Goal: Task Accomplishment & Management: Manage account settings

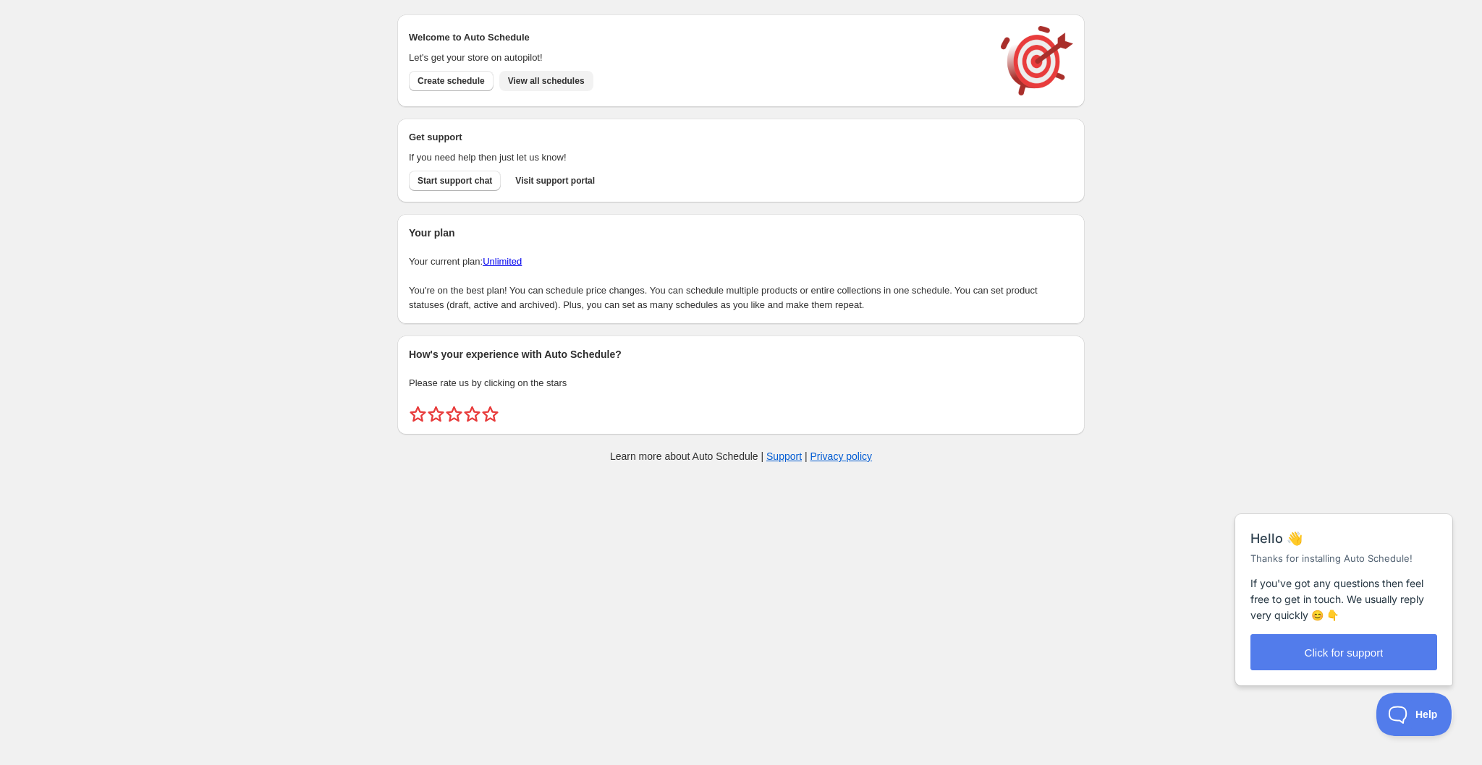
click at [572, 82] on span "View all schedules" at bounding box center [546, 81] width 77 height 12
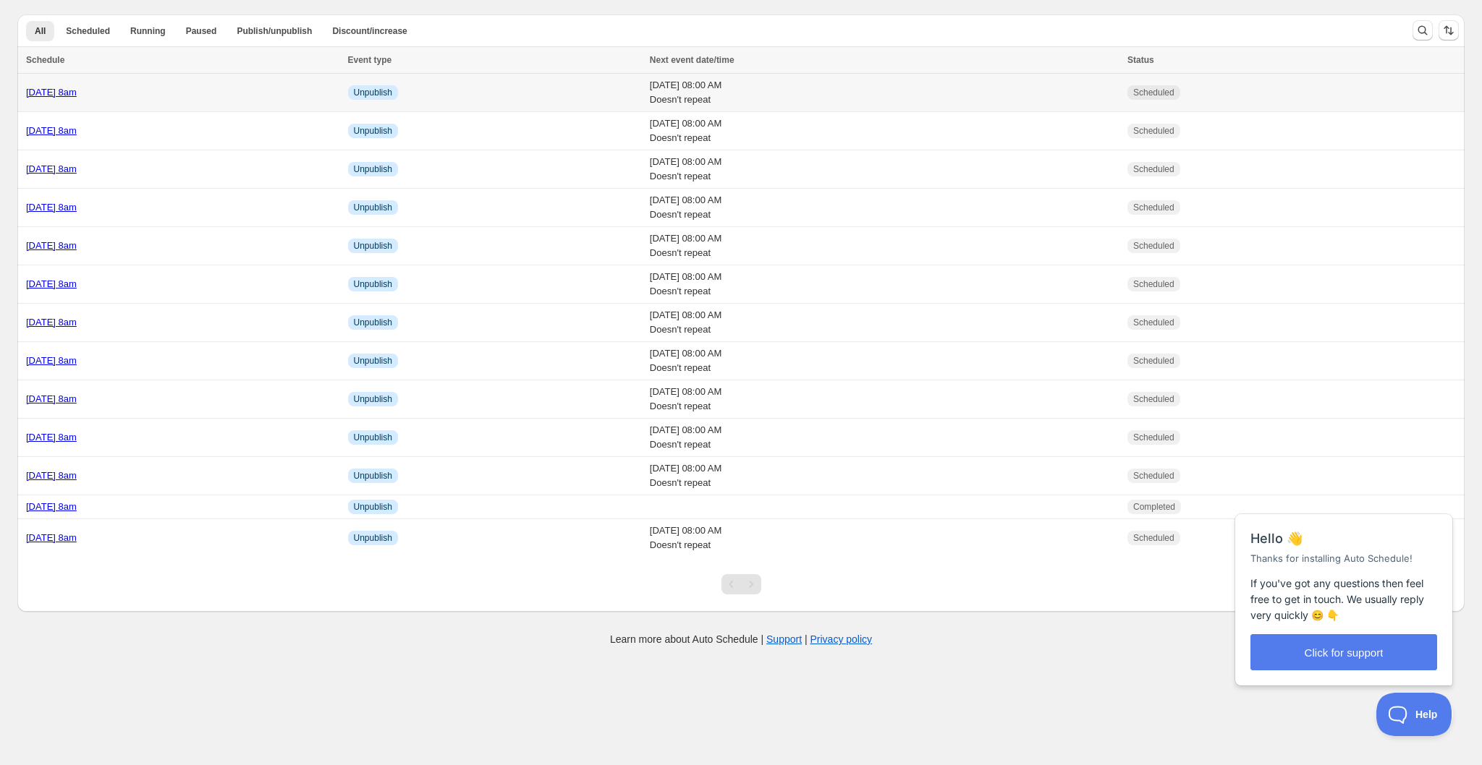
click at [201, 91] on div "[DATE] 8am" at bounding box center [182, 92] width 313 height 14
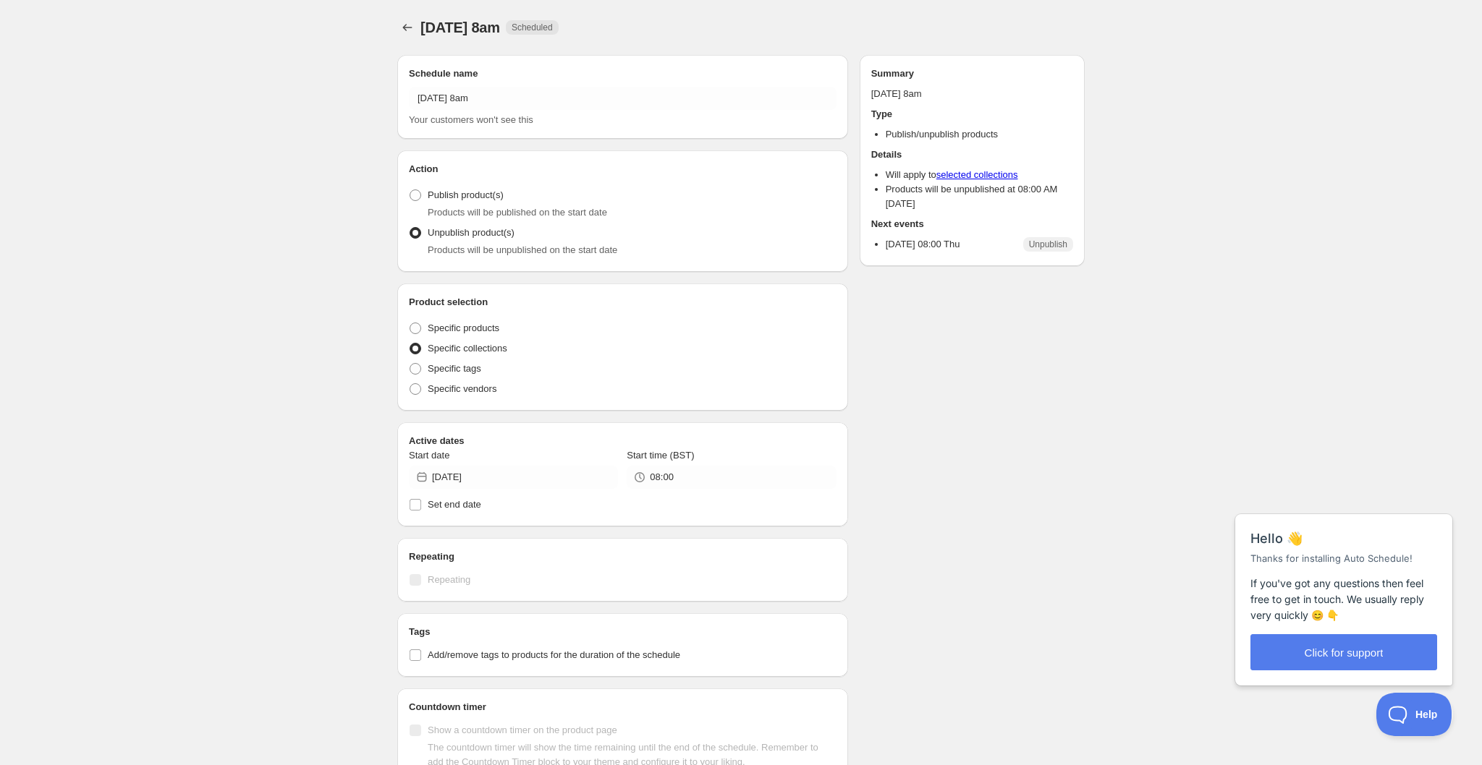
radio input "true"
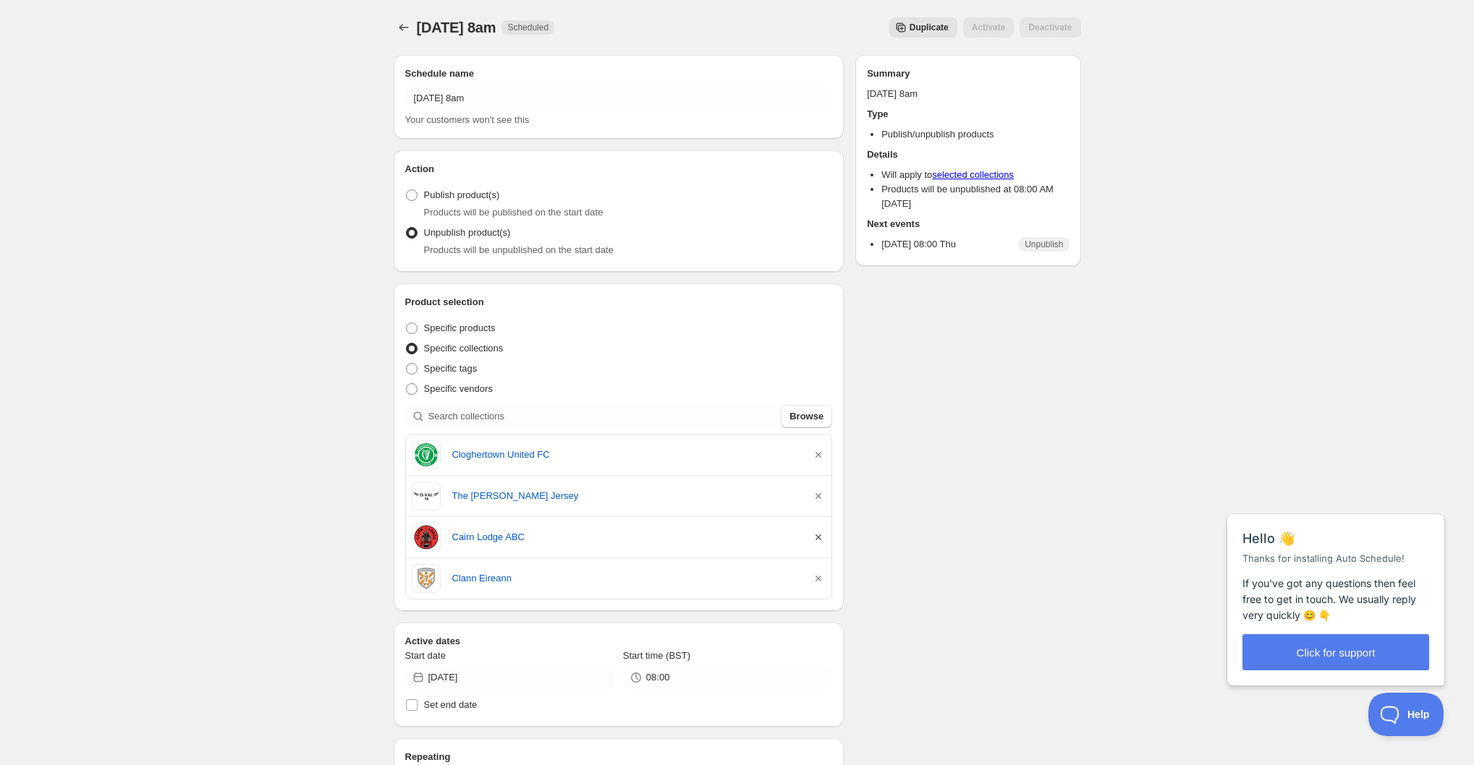
click at [818, 540] on icon "button" at bounding box center [818, 537] width 14 height 14
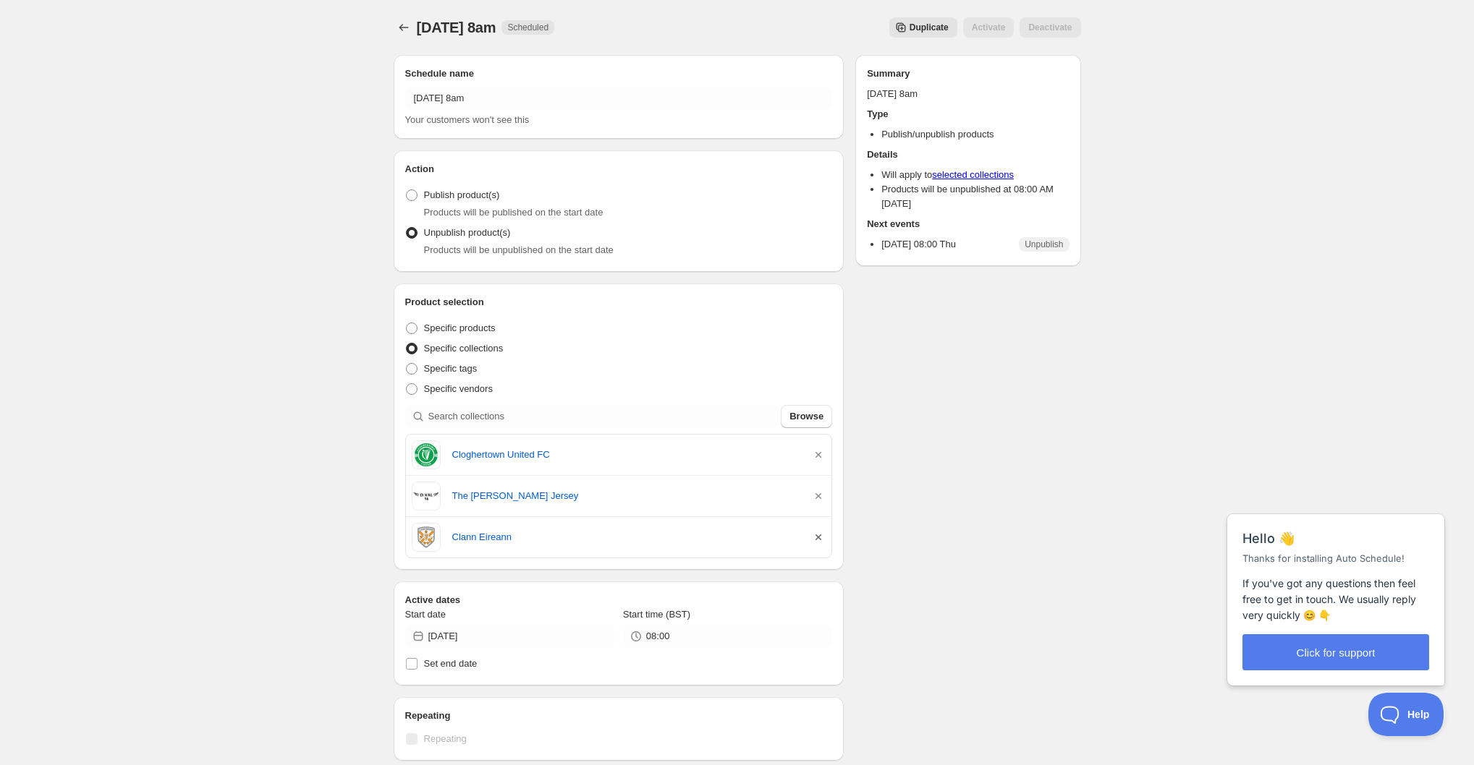
click at [821, 535] on icon "button" at bounding box center [818, 537] width 14 height 14
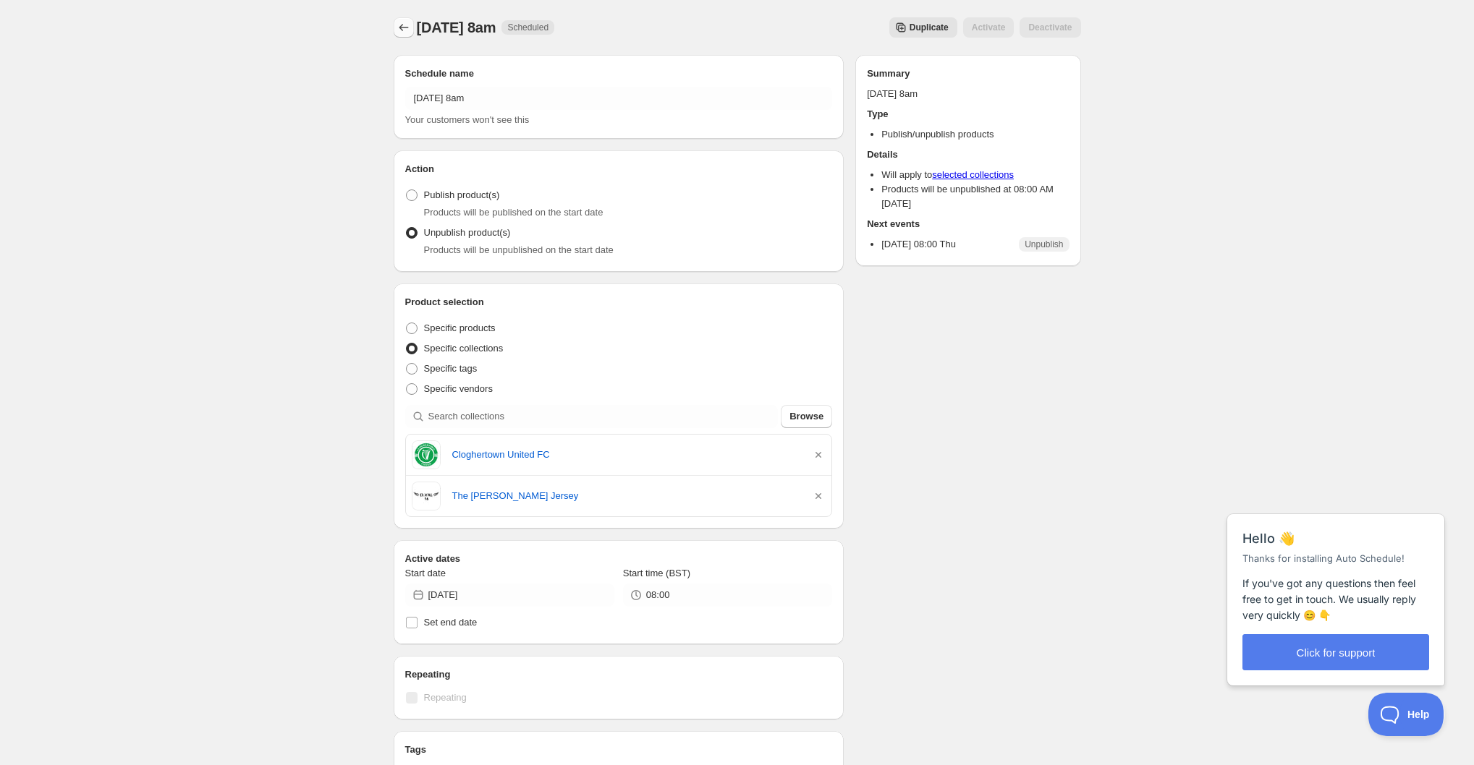
click at [400, 22] on icon "Schedules" at bounding box center [403, 27] width 14 height 14
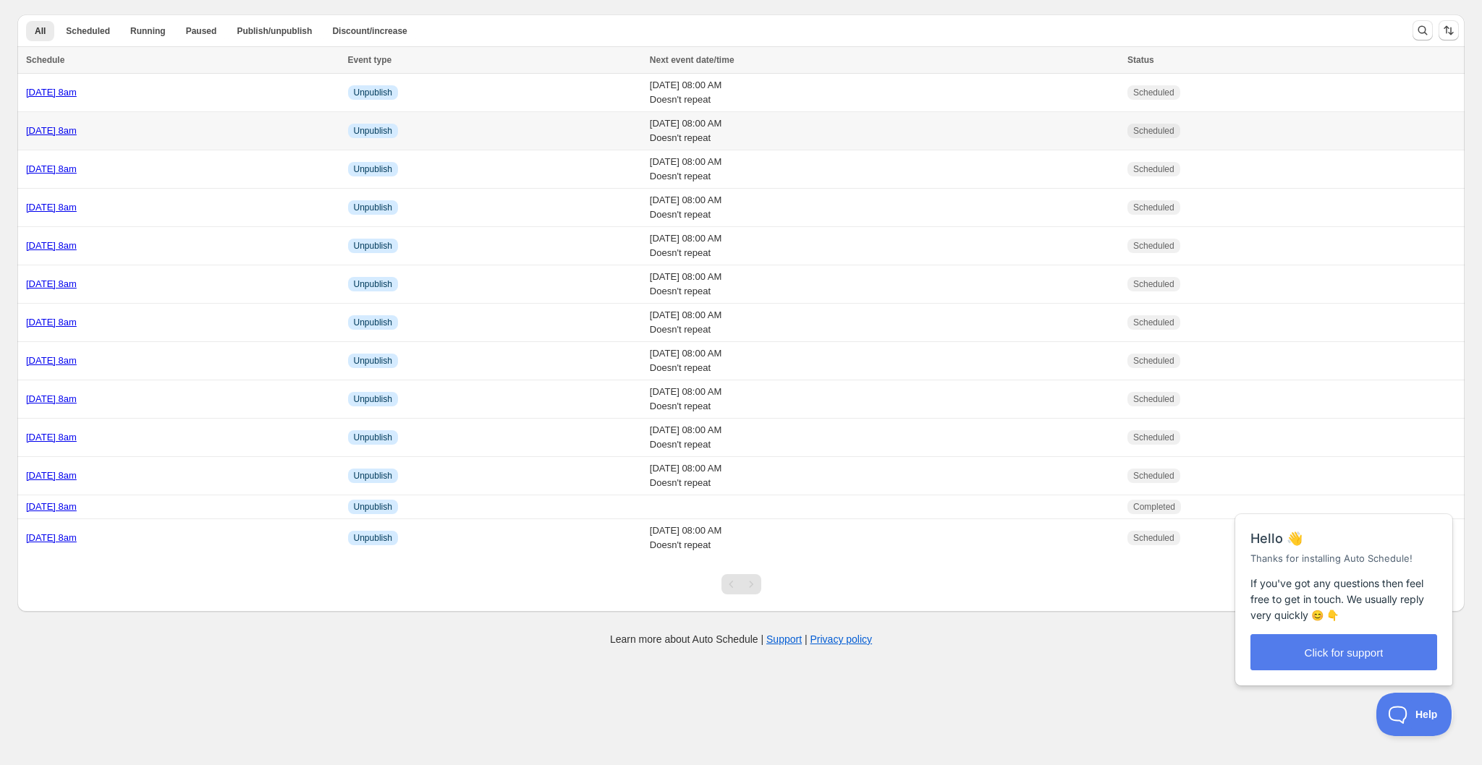
click at [153, 135] on div "[DATE] 8am" at bounding box center [182, 131] width 313 height 14
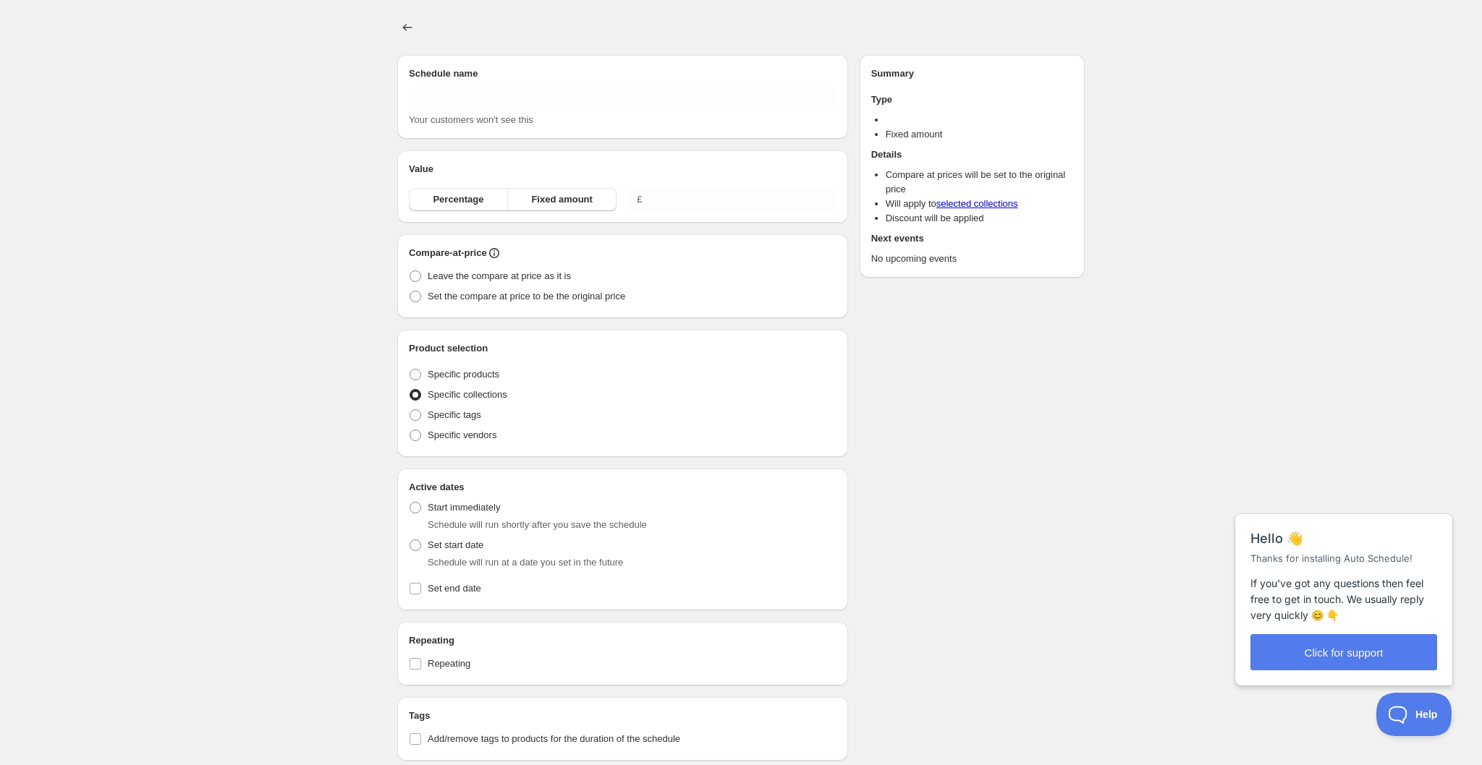
type input "[DATE] 8am"
radio input "true"
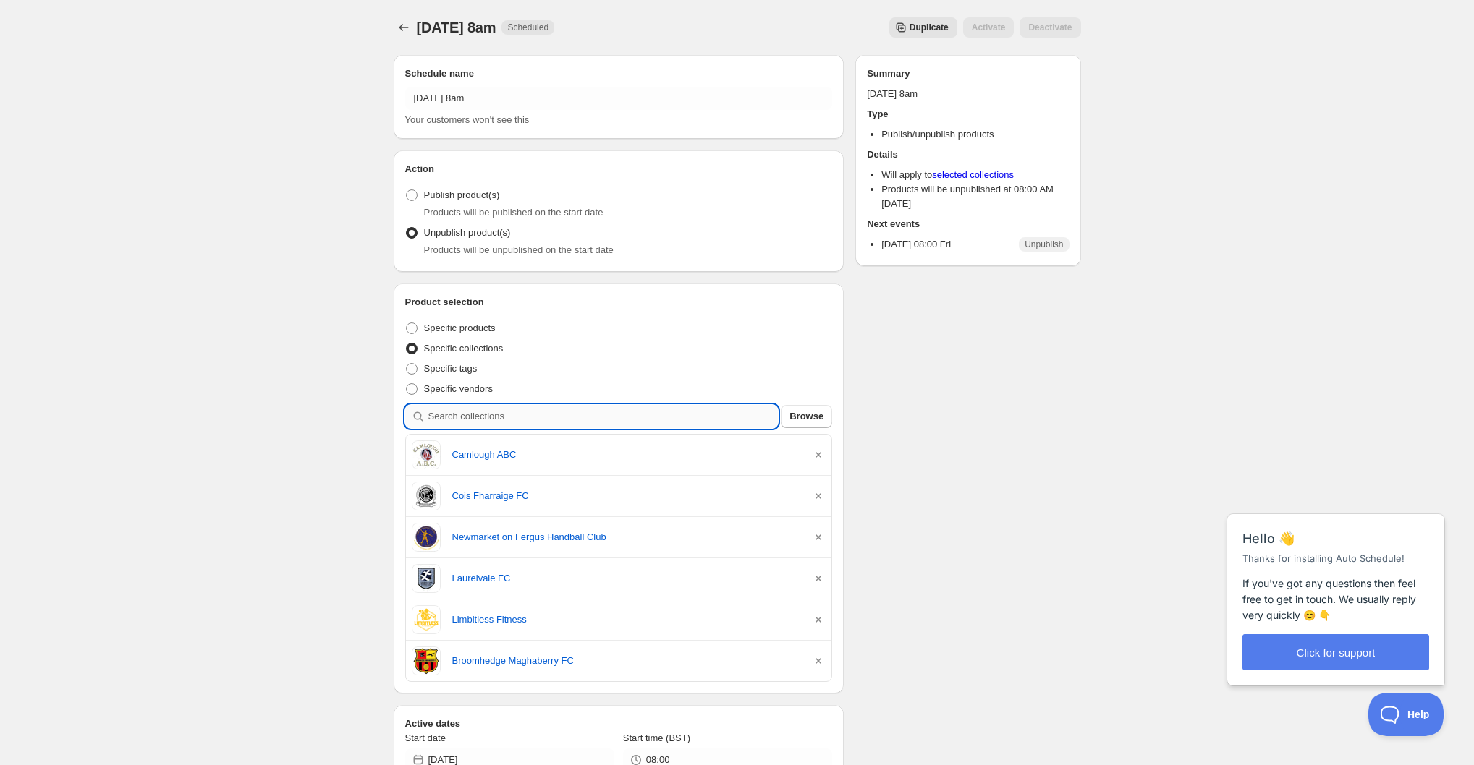
click at [573, 418] on input "search" at bounding box center [603, 416] width 350 height 23
type input "c"
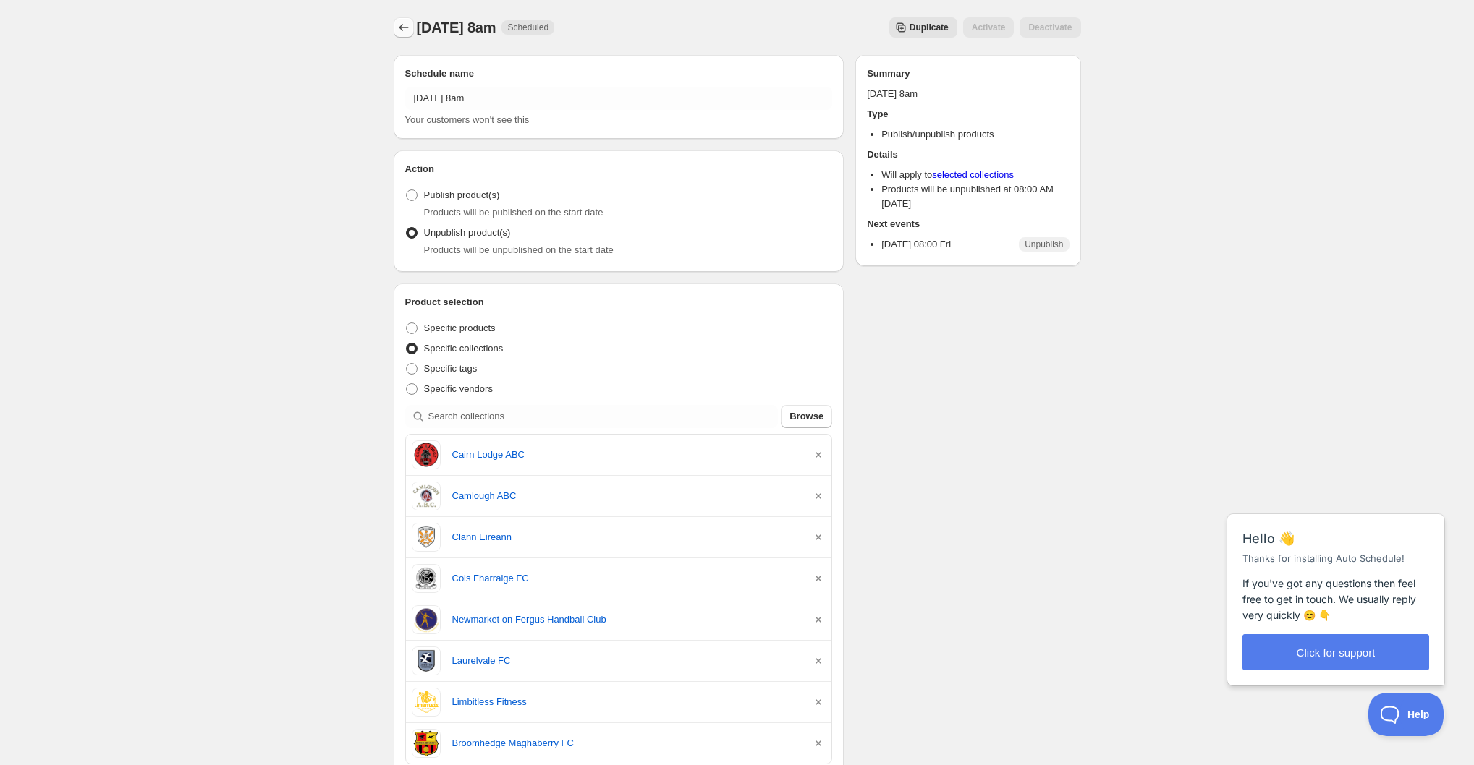
click at [401, 30] on icon "Schedules" at bounding box center [403, 27] width 14 height 14
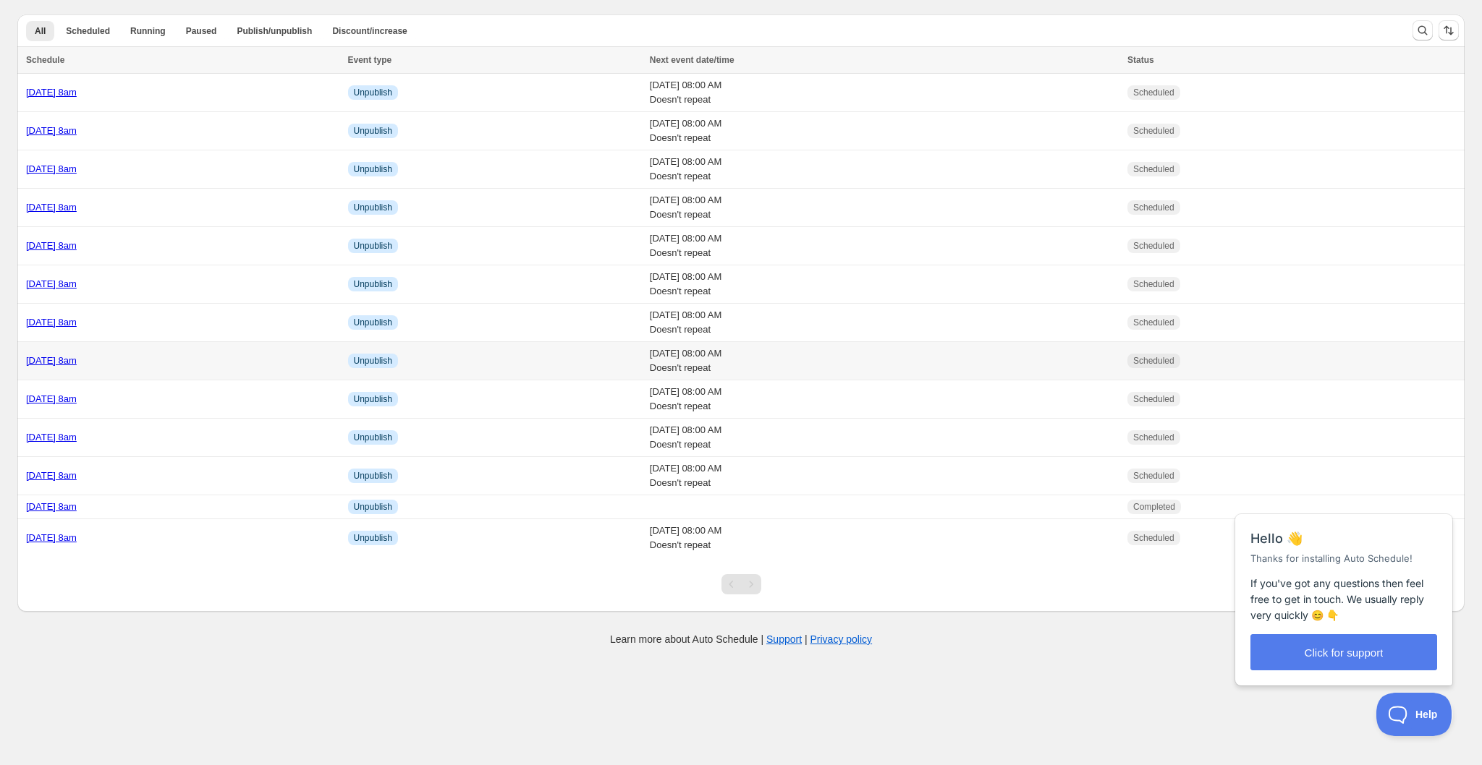
click at [146, 365] on div "[DATE] 8am" at bounding box center [182, 361] width 313 height 14
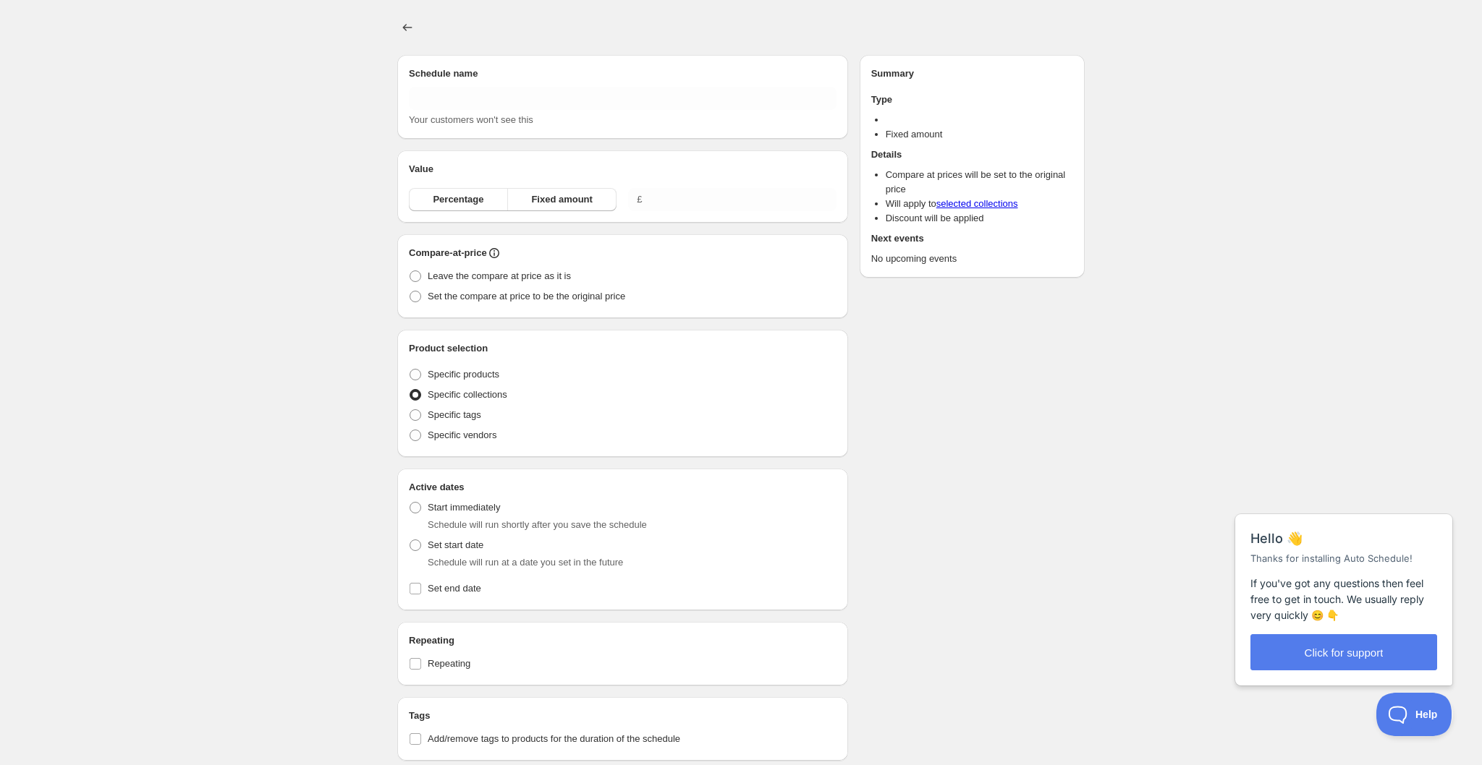
type input "[DATE] 8am"
radio input "true"
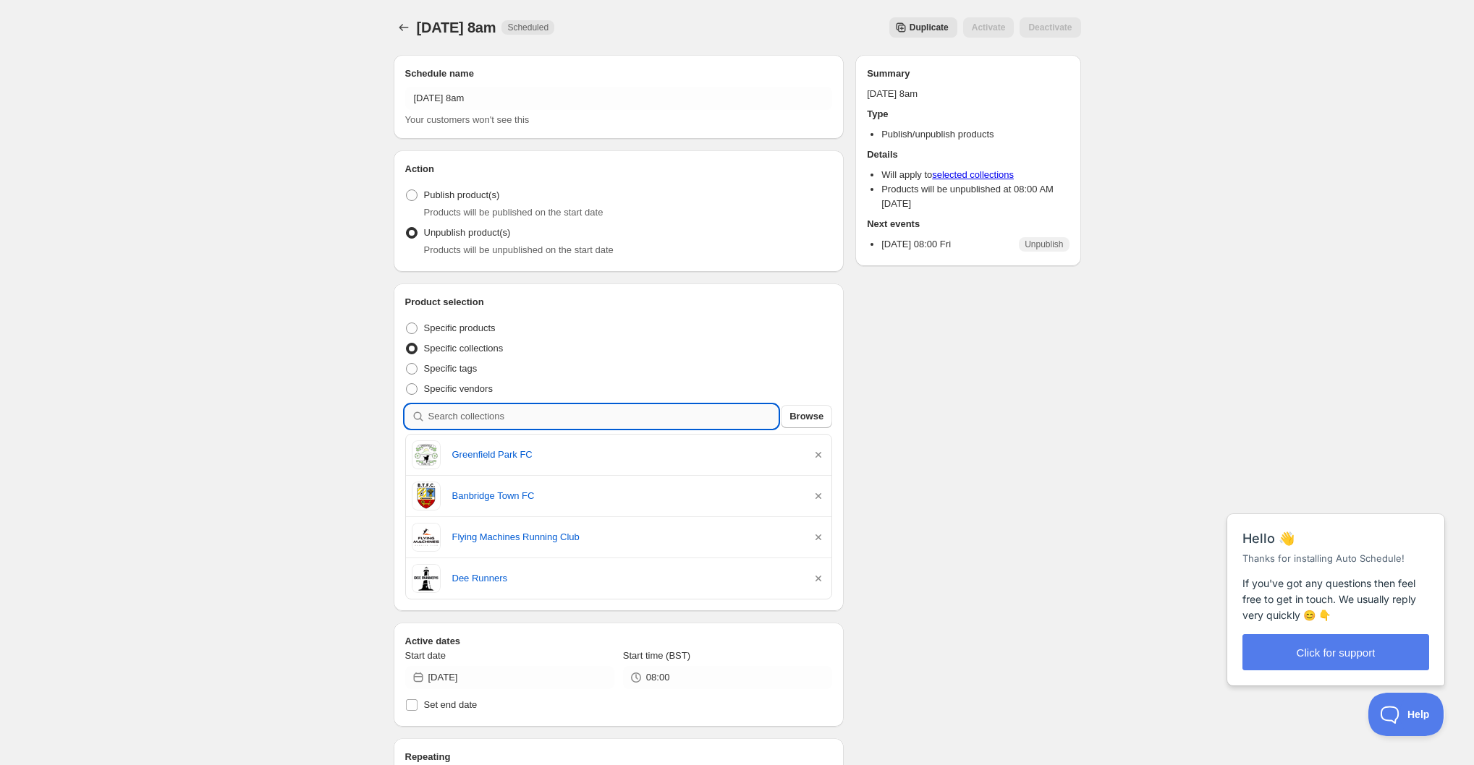
click at [553, 416] on input "search" at bounding box center [603, 416] width 350 height 23
type input "b"
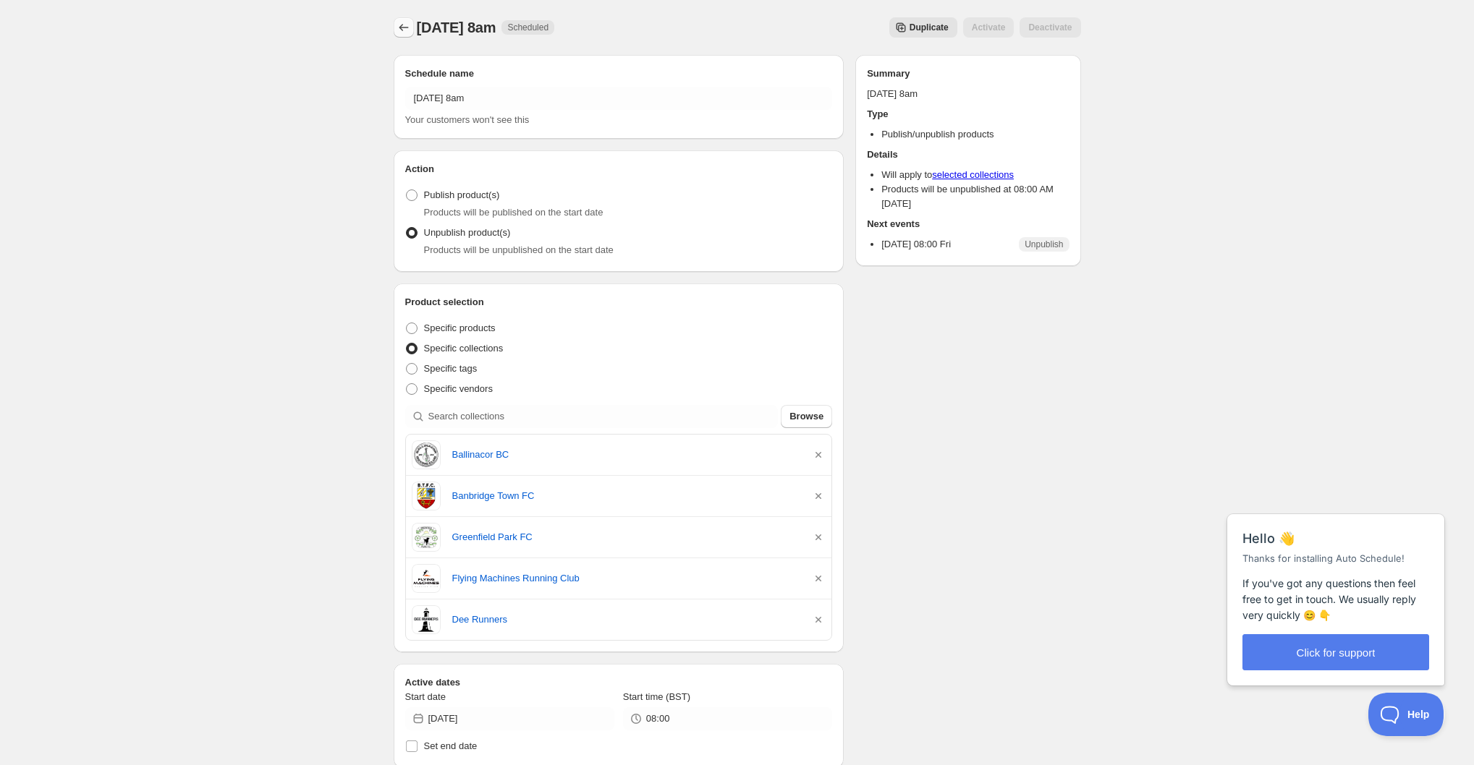
click at [404, 24] on icon "Schedules" at bounding box center [403, 27] width 14 height 14
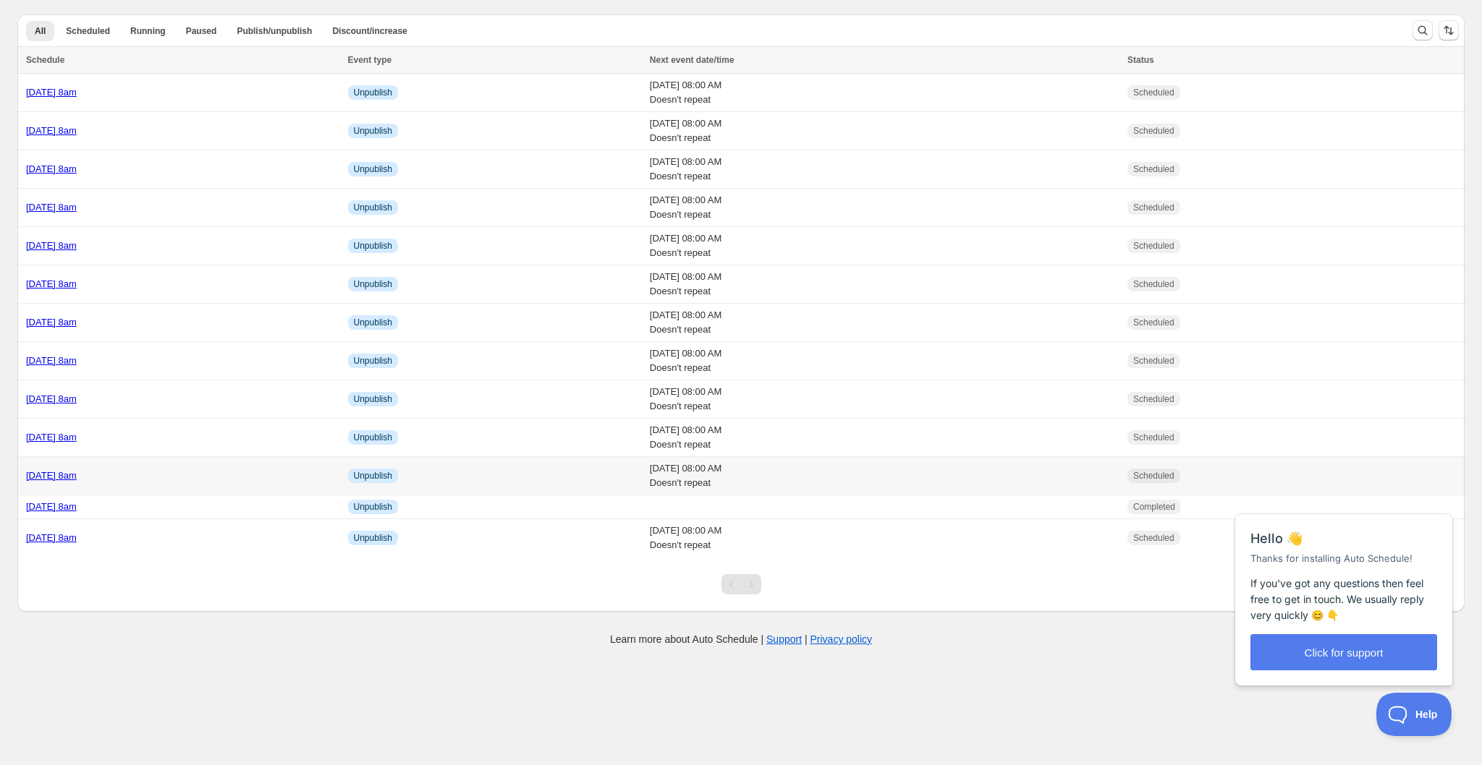
click at [205, 475] on div "[DATE] 8am" at bounding box center [182, 476] width 313 height 14
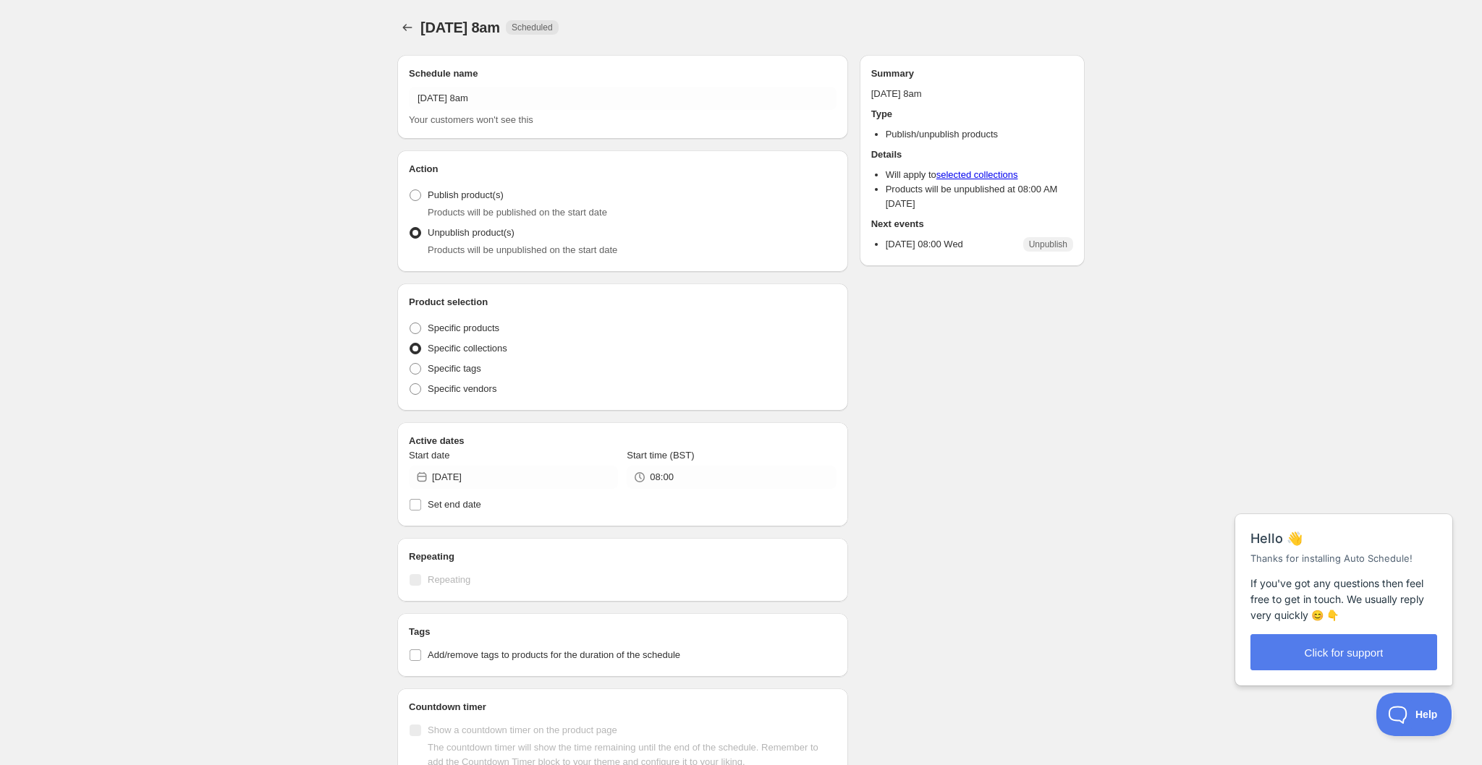
radio input "true"
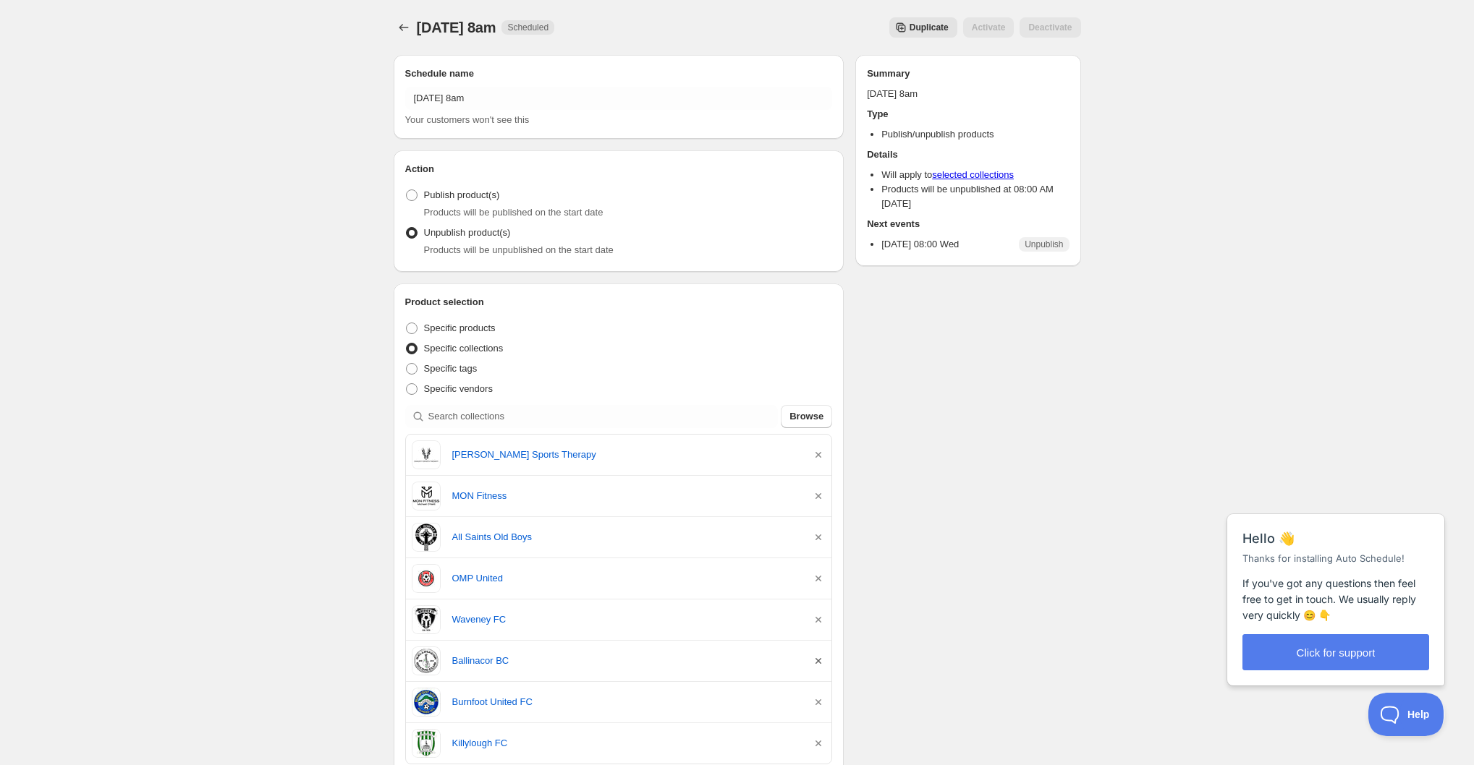
click at [821, 663] on icon "button" at bounding box center [818, 661] width 14 height 14
click at [400, 27] on icon "Schedules" at bounding box center [403, 27] width 9 height 7
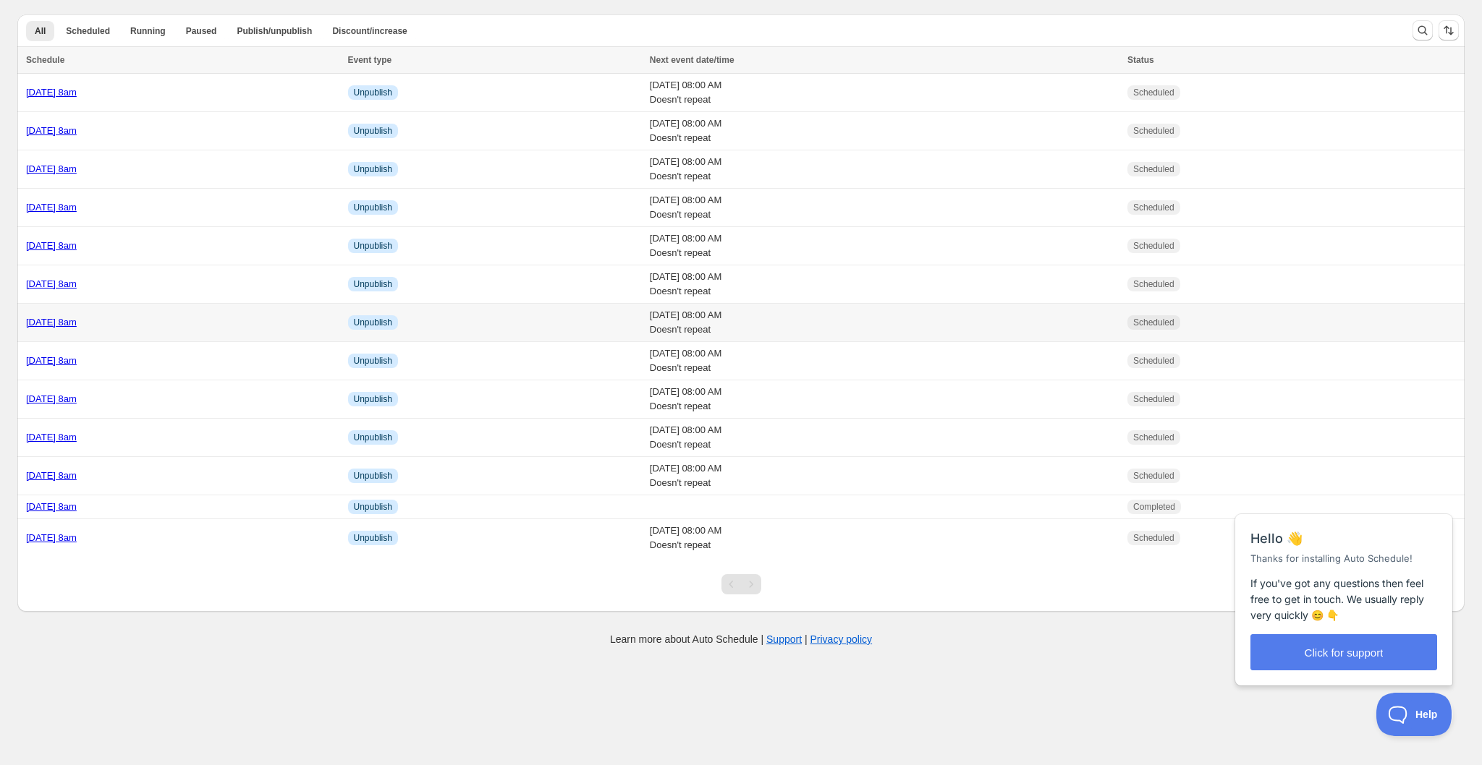
click at [207, 328] on div "[DATE] 8am" at bounding box center [182, 322] width 313 height 14
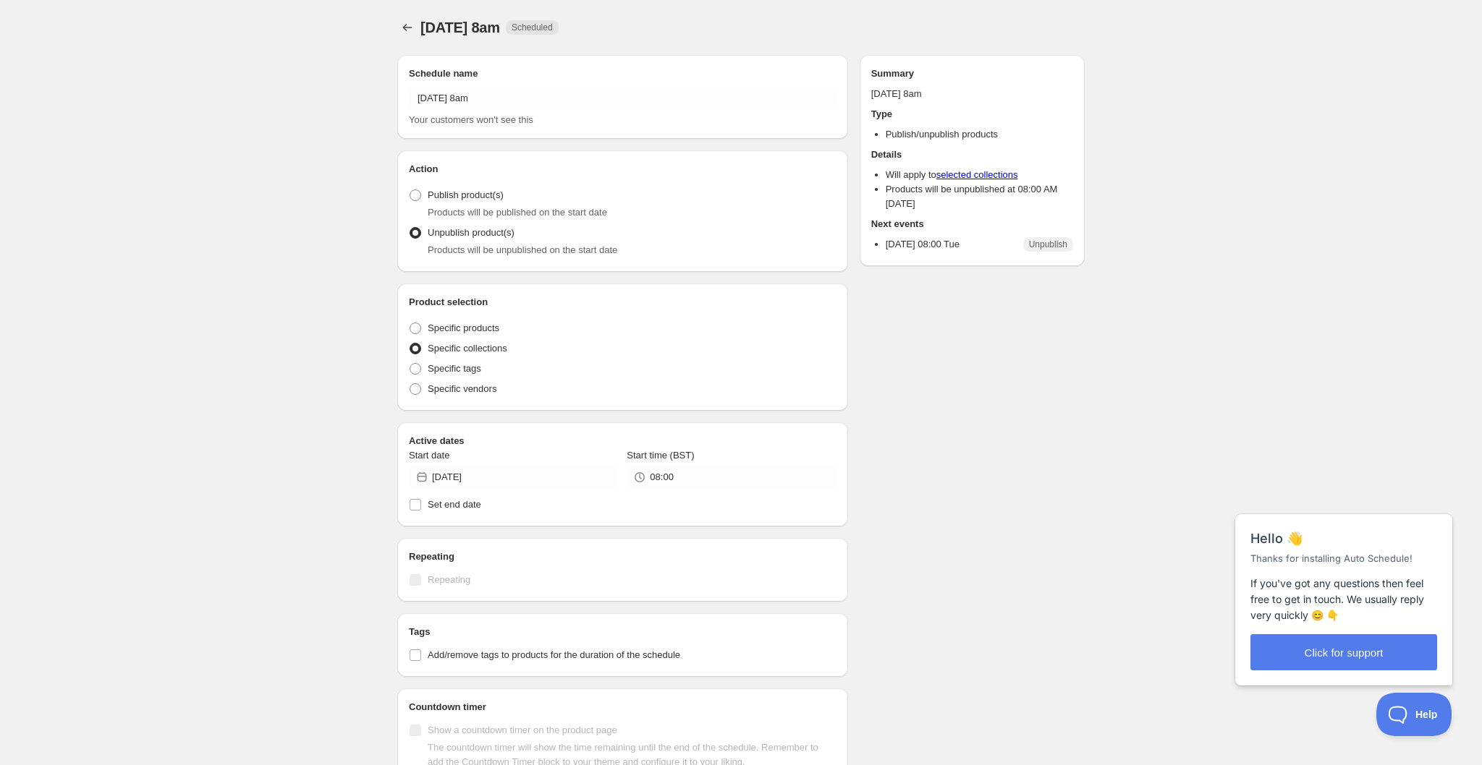
radio input "true"
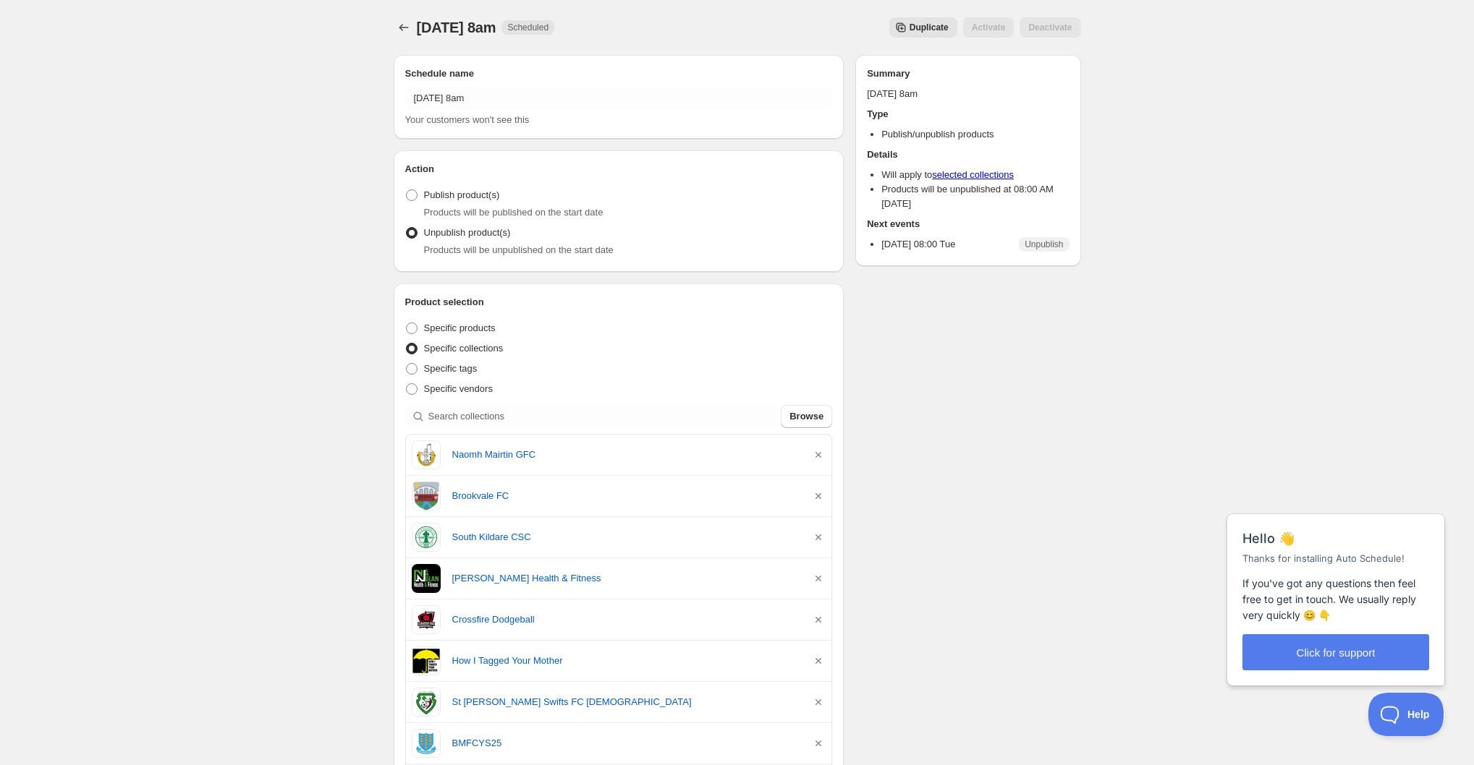
click at [938, 30] on span "Duplicate" at bounding box center [928, 28] width 39 height 12
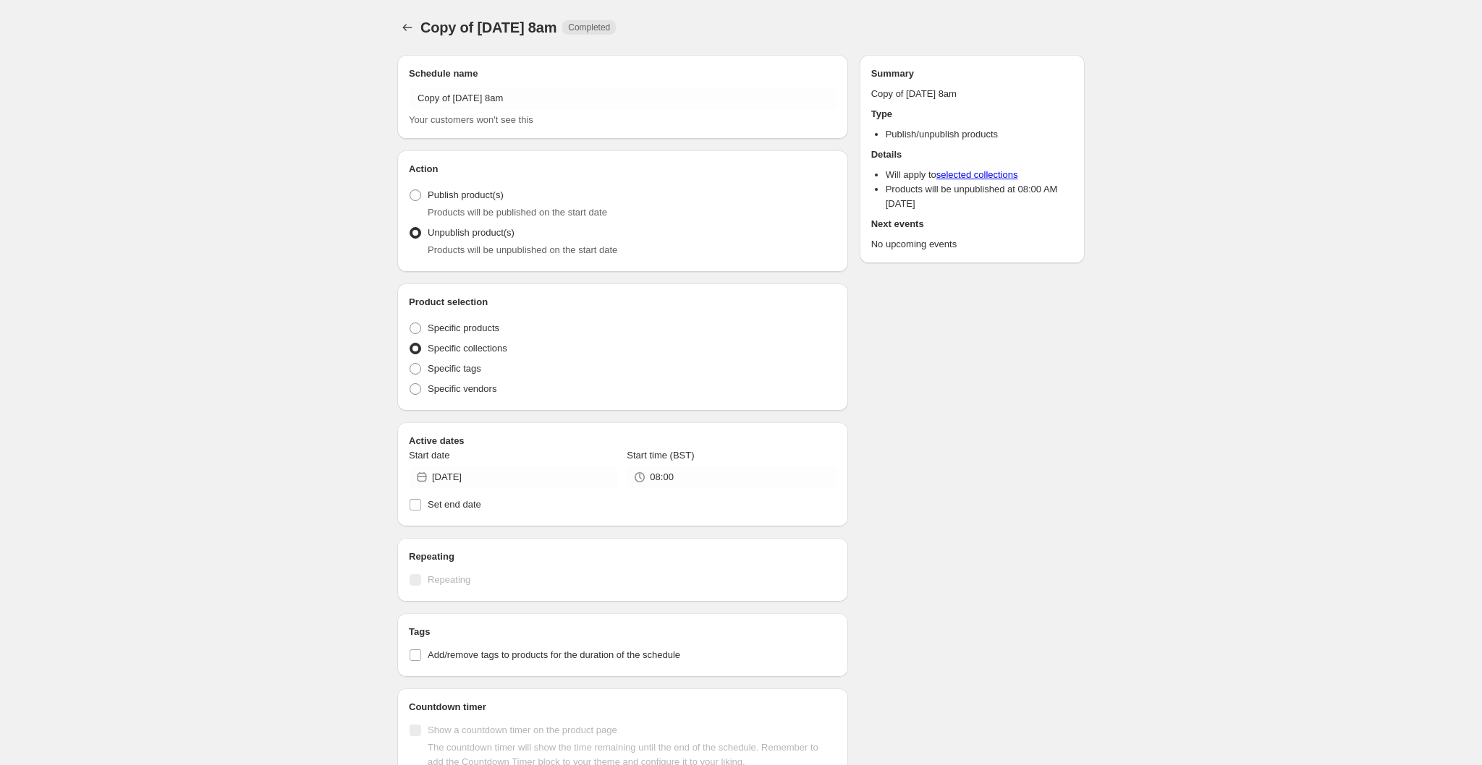
radio input "true"
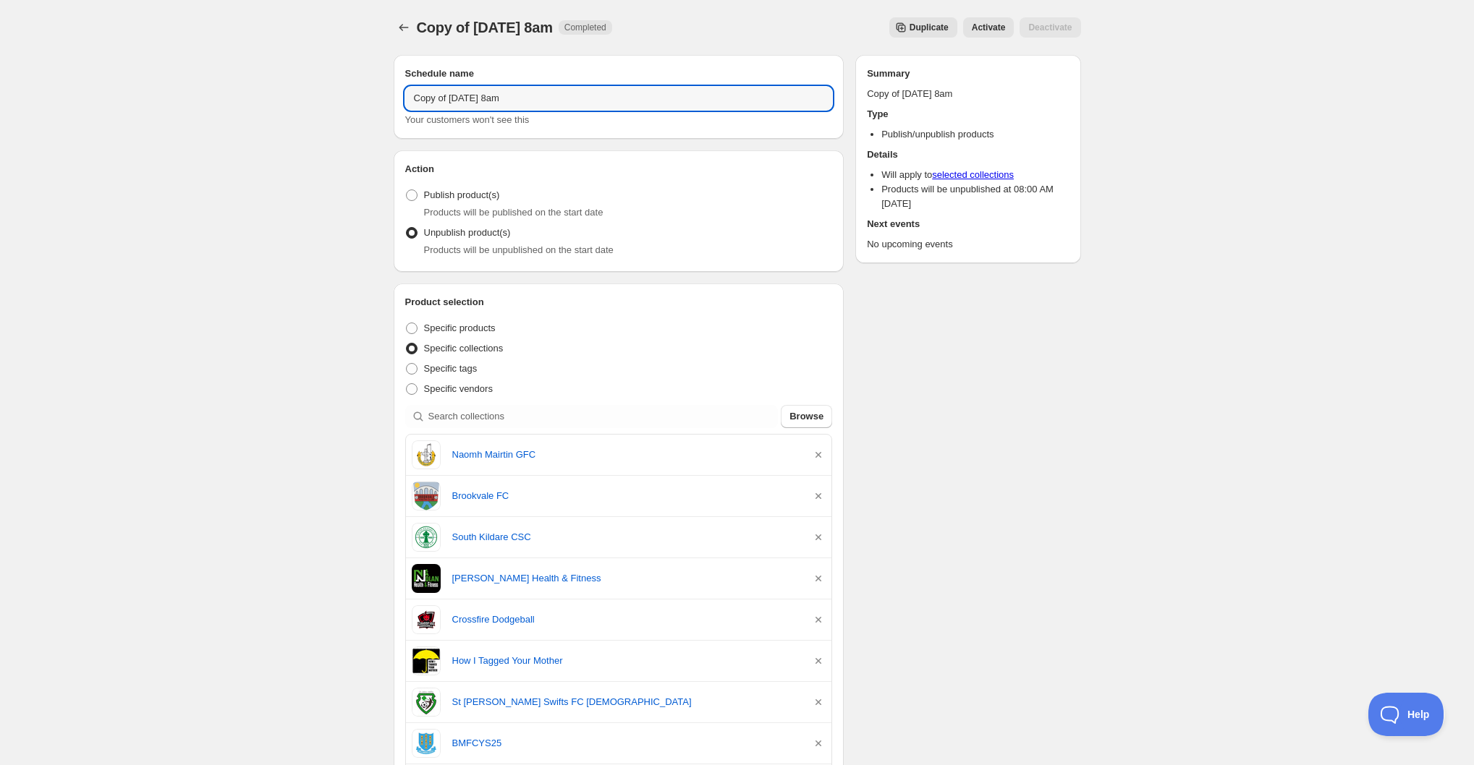
drag, startPoint x: 452, startPoint y: 97, endPoint x: 351, endPoint y: 87, distance: 101.8
click at [352, 87] on div "Copy of Tuesday 26th August @ 8am. This page is ready Copy of Tuesday 26th Augu…" at bounding box center [737, 720] width 1474 height 1440
drag, startPoint x: 474, startPoint y: 98, endPoint x: 459, endPoint y: 99, distance: 14.5
click at [459, 99] on input "[DATE] 8am" at bounding box center [619, 98] width 428 height 23
drag, startPoint x: 503, startPoint y: 97, endPoint x: 475, endPoint y: 93, distance: 29.2
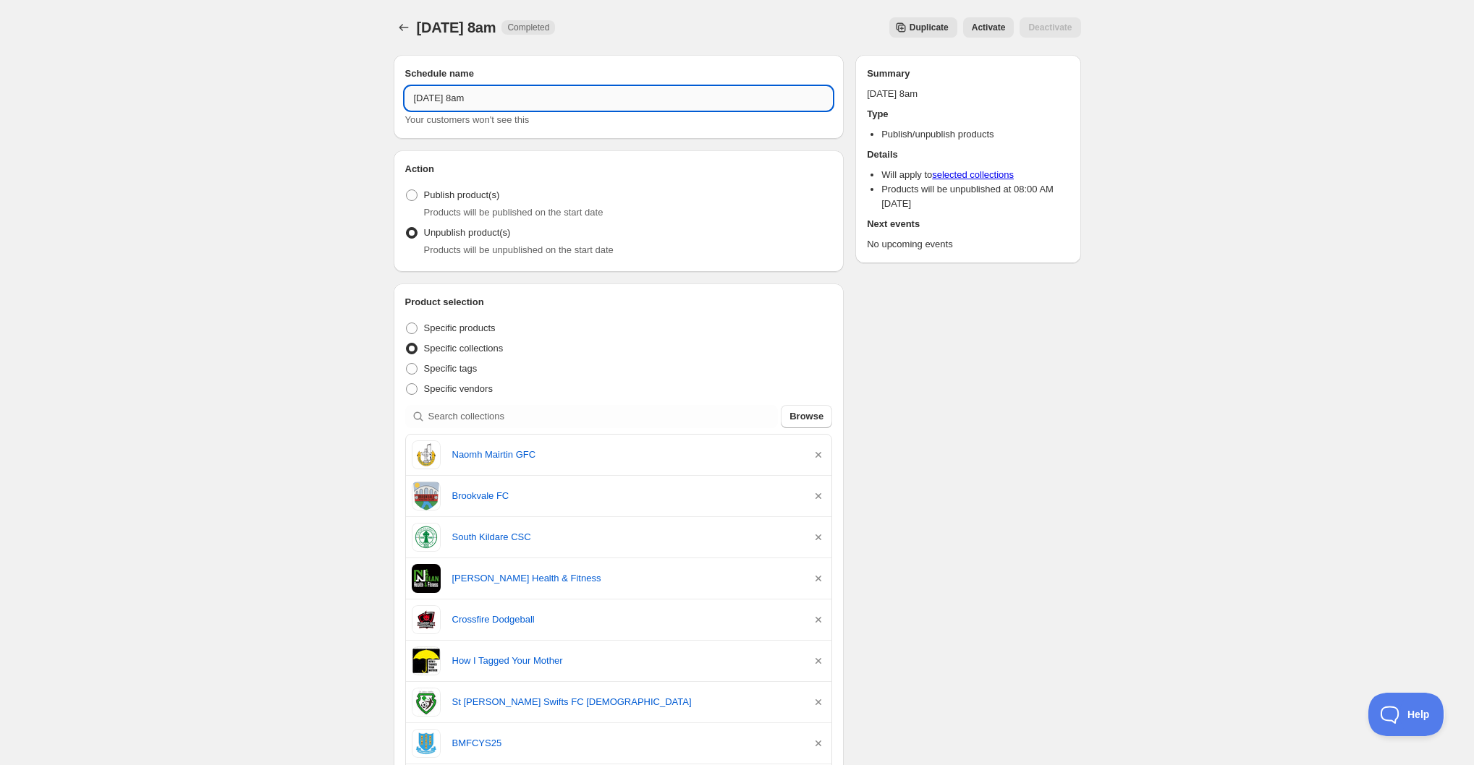
click at [475, 93] on input "Tuesday 2nd August @ 8am" at bounding box center [619, 98] width 428 height 23
type input "Tuesday 2nd September @ 8am"
click at [161, 373] on div "Tuesday 2nd September @ 8am. This page is ready Tuesday 2nd September @ 8am Com…" at bounding box center [737, 720] width 1474 height 1440
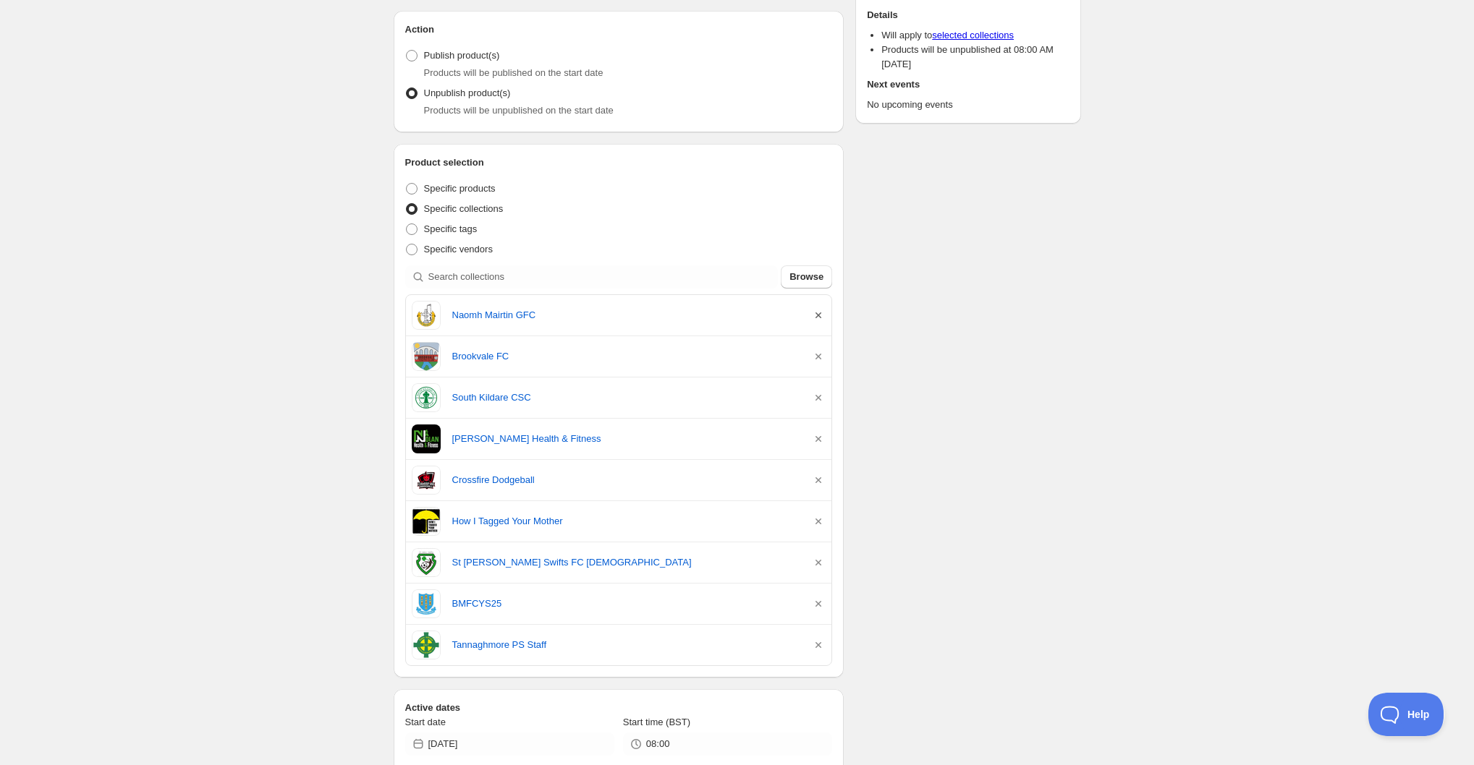
click at [815, 314] on icon "button" at bounding box center [818, 315] width 14 height 14
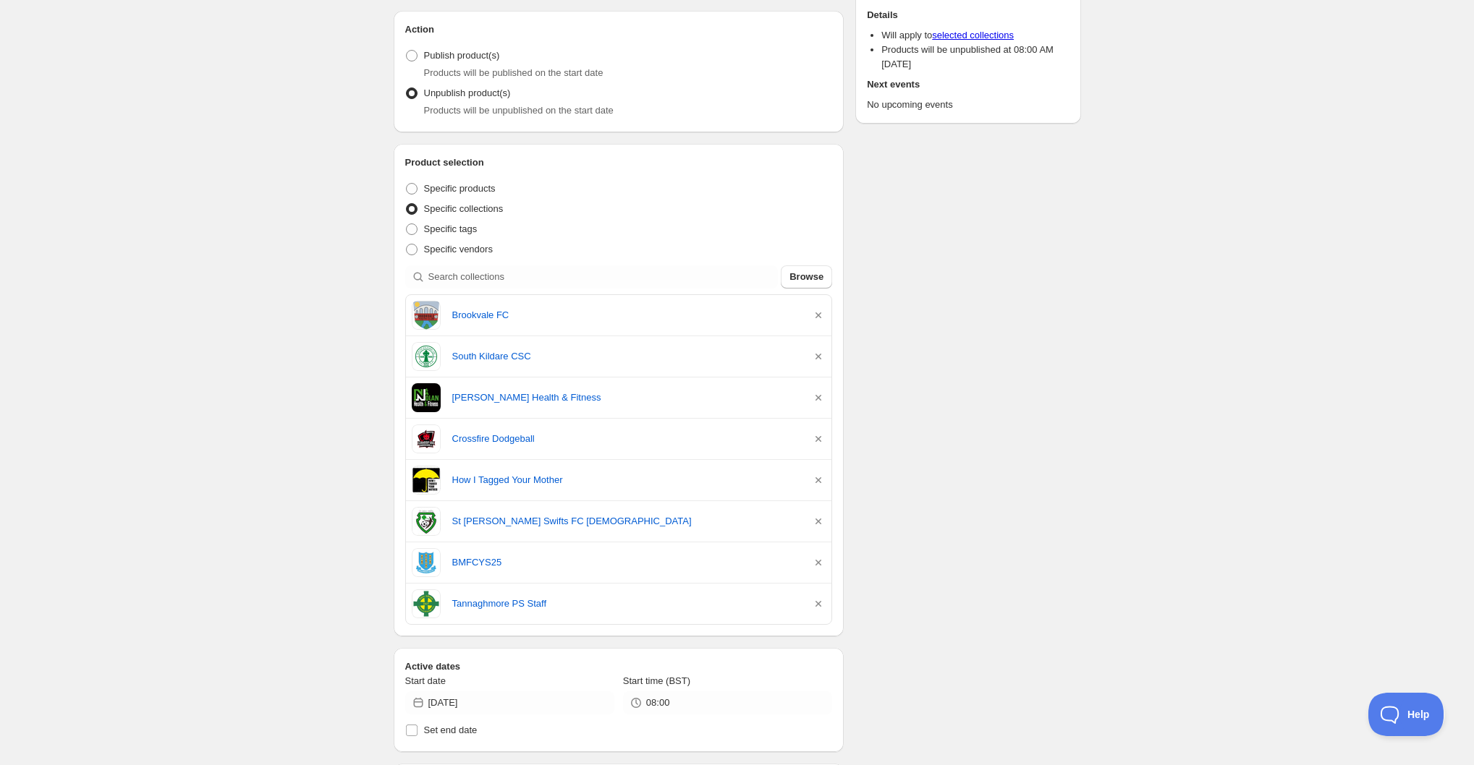
click at [815, 314] on icon "button" at bounding box center [818, 315] width 14 height 14
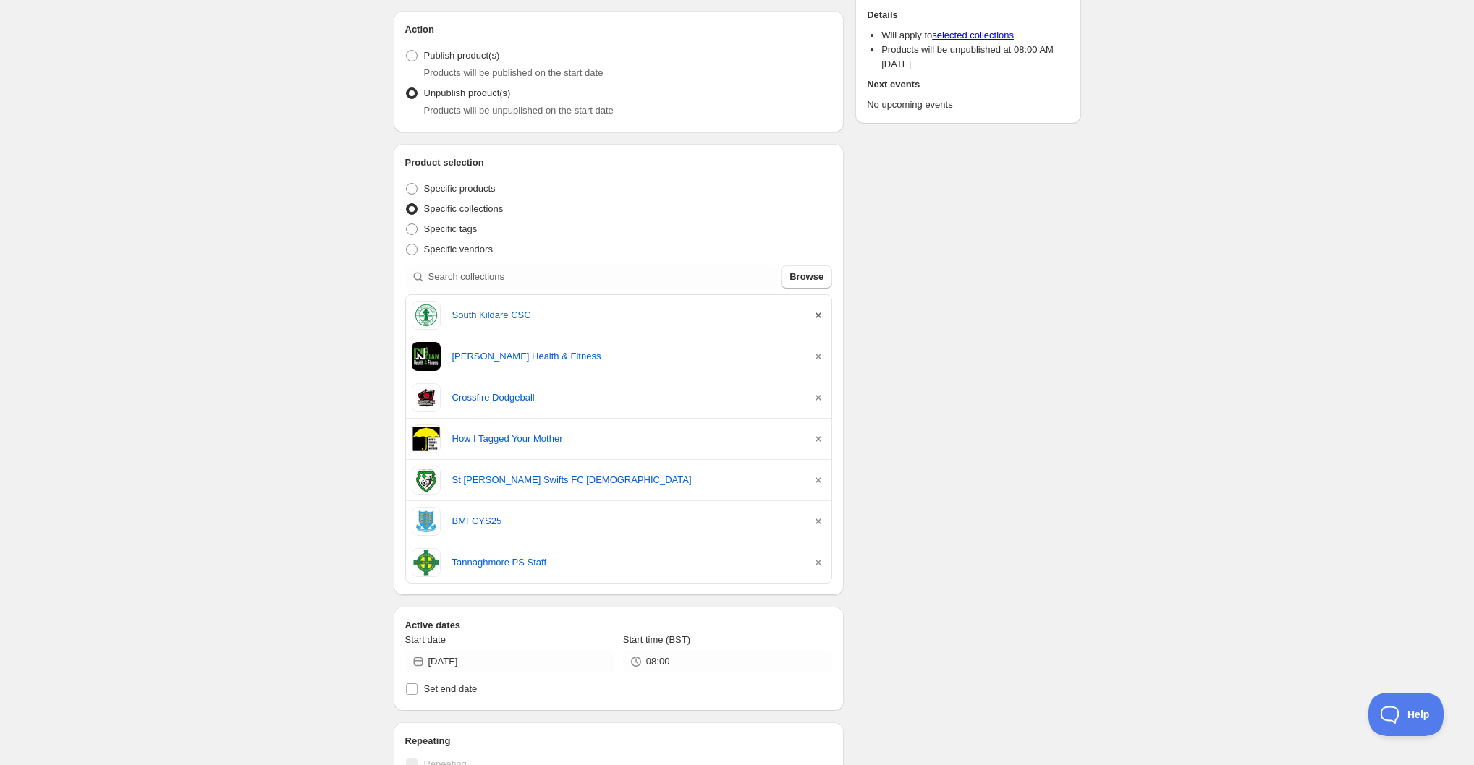
click at [816, 314] on icon "button" at bounding box center [818, 315] width 14 height 14
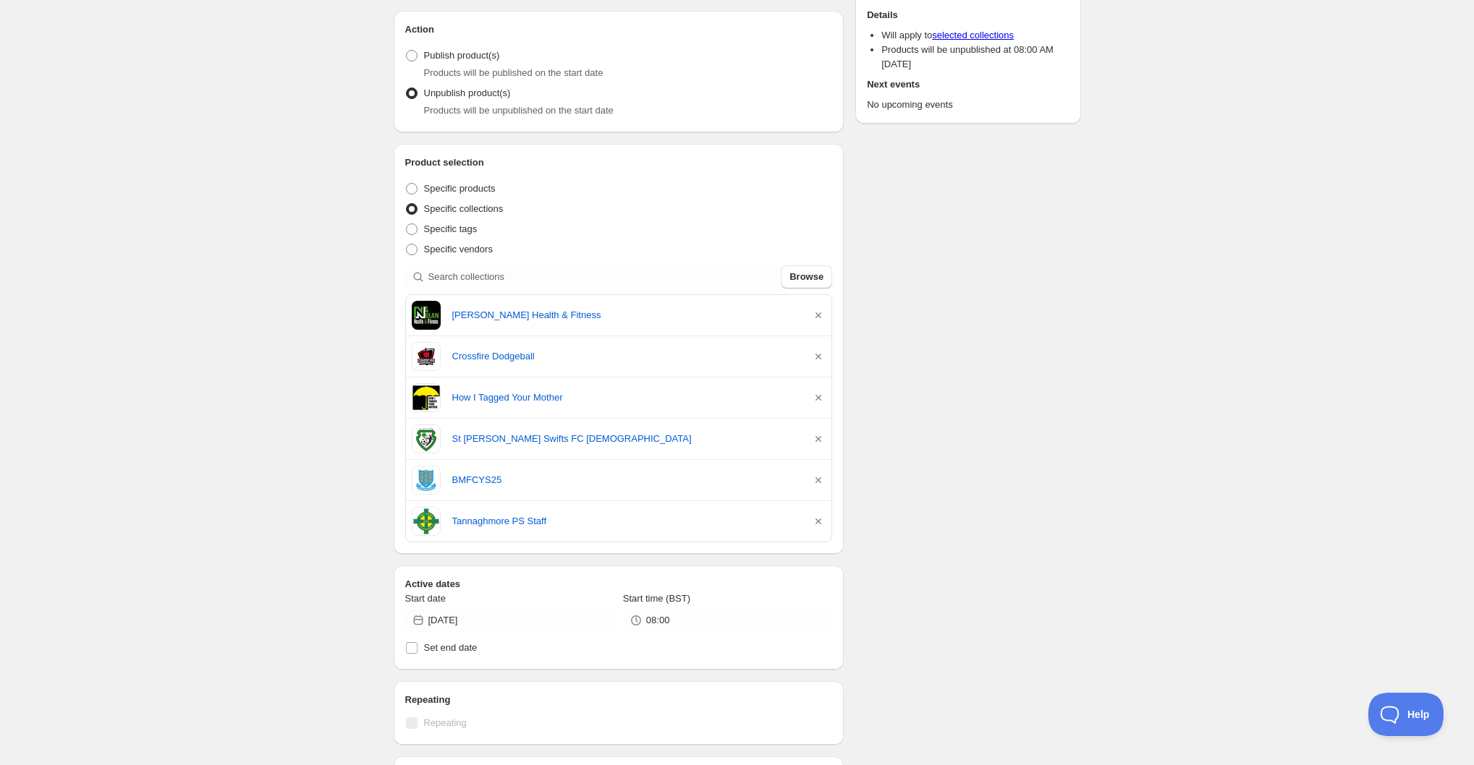
click at [816, 314] on icon "button" at bounding box center [818, 315] width 14 height 14
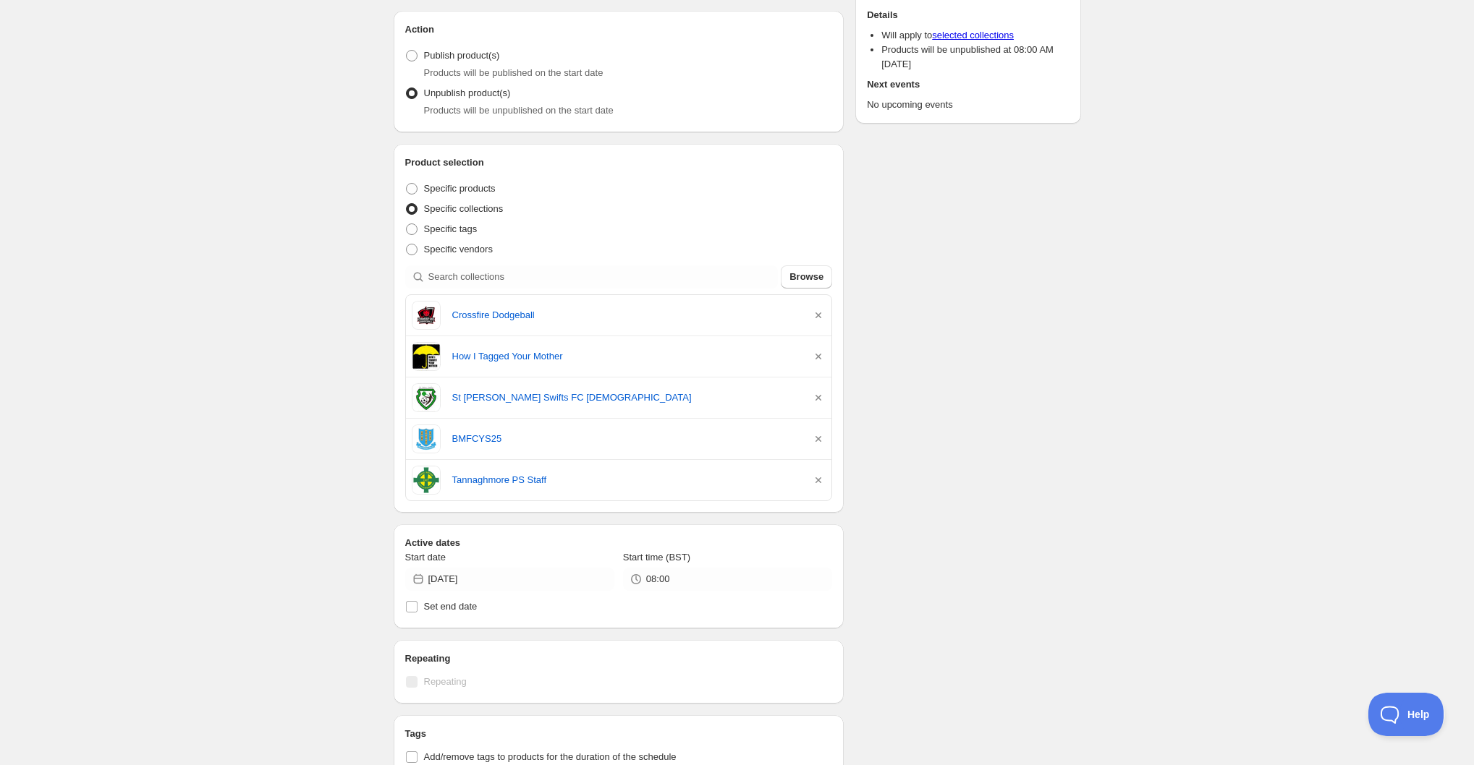
click at [816, 314] on icon "button" at bounding box center [818, 315] width 14 height 14
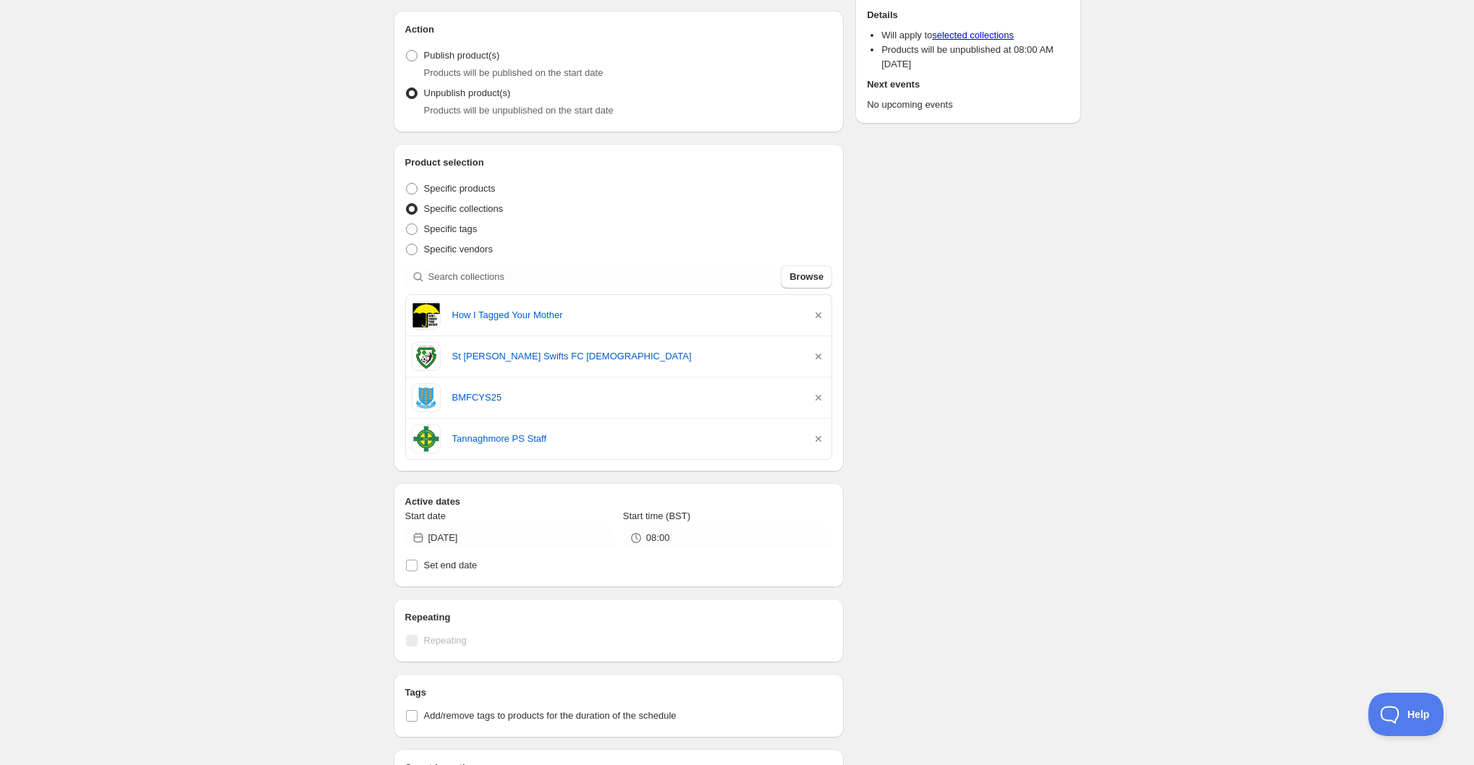
click at [816, 314] on icon "button" at bounding box center [818, 315] width 14 height 14
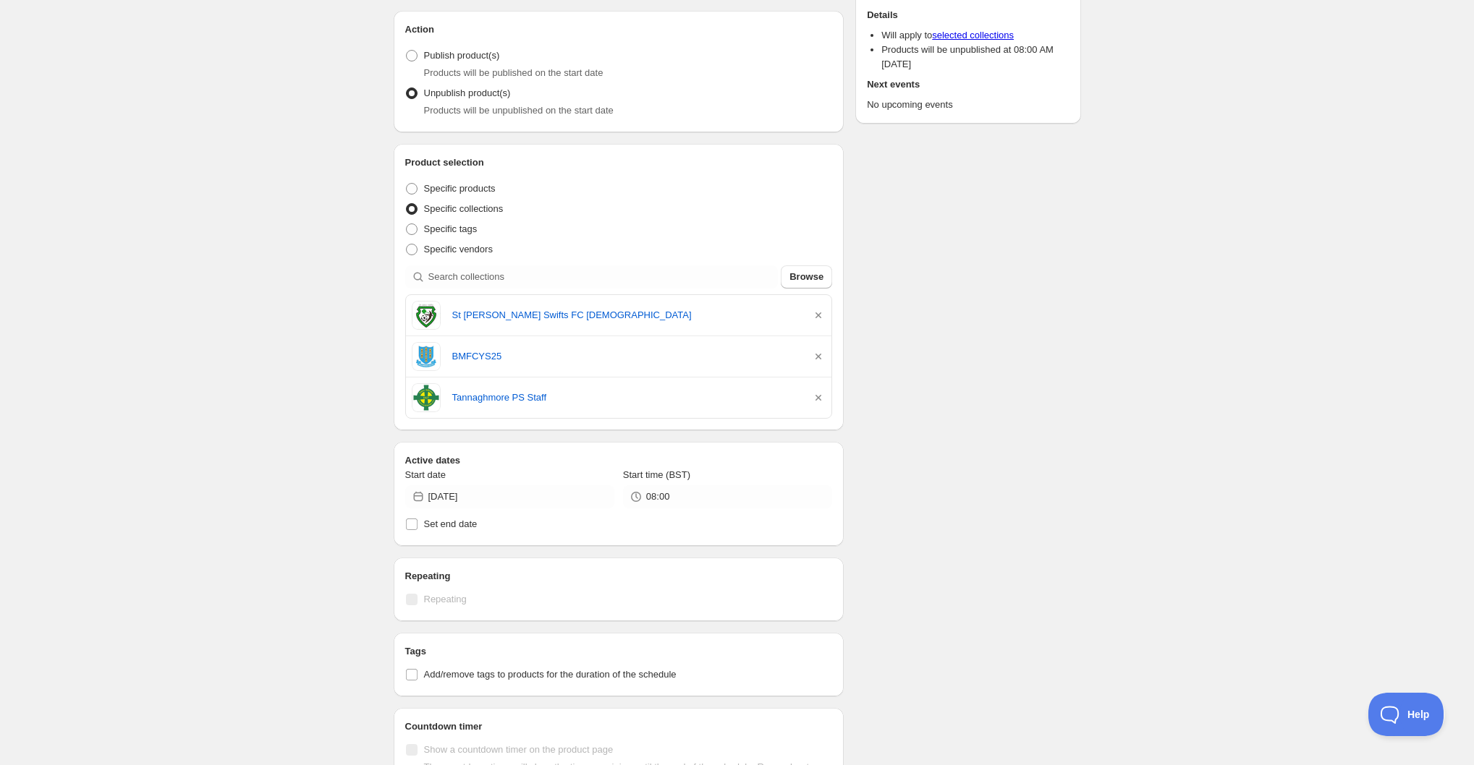
click at [816, 314] on icon "button" at bounding box center [818, 315] width 14 height 14
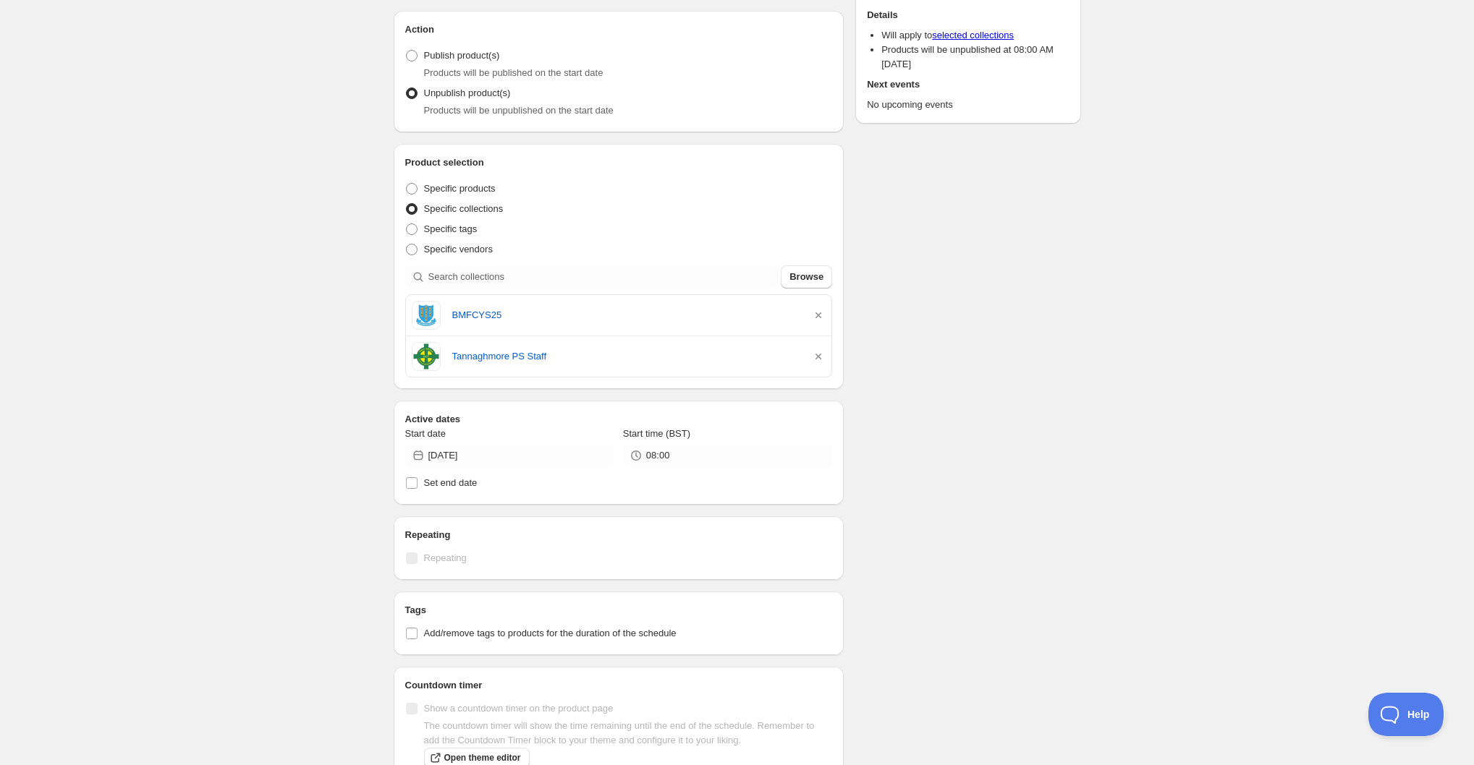
click at [816, 314] on icon "button" at bounding box center [818, 315] width 14 height 14
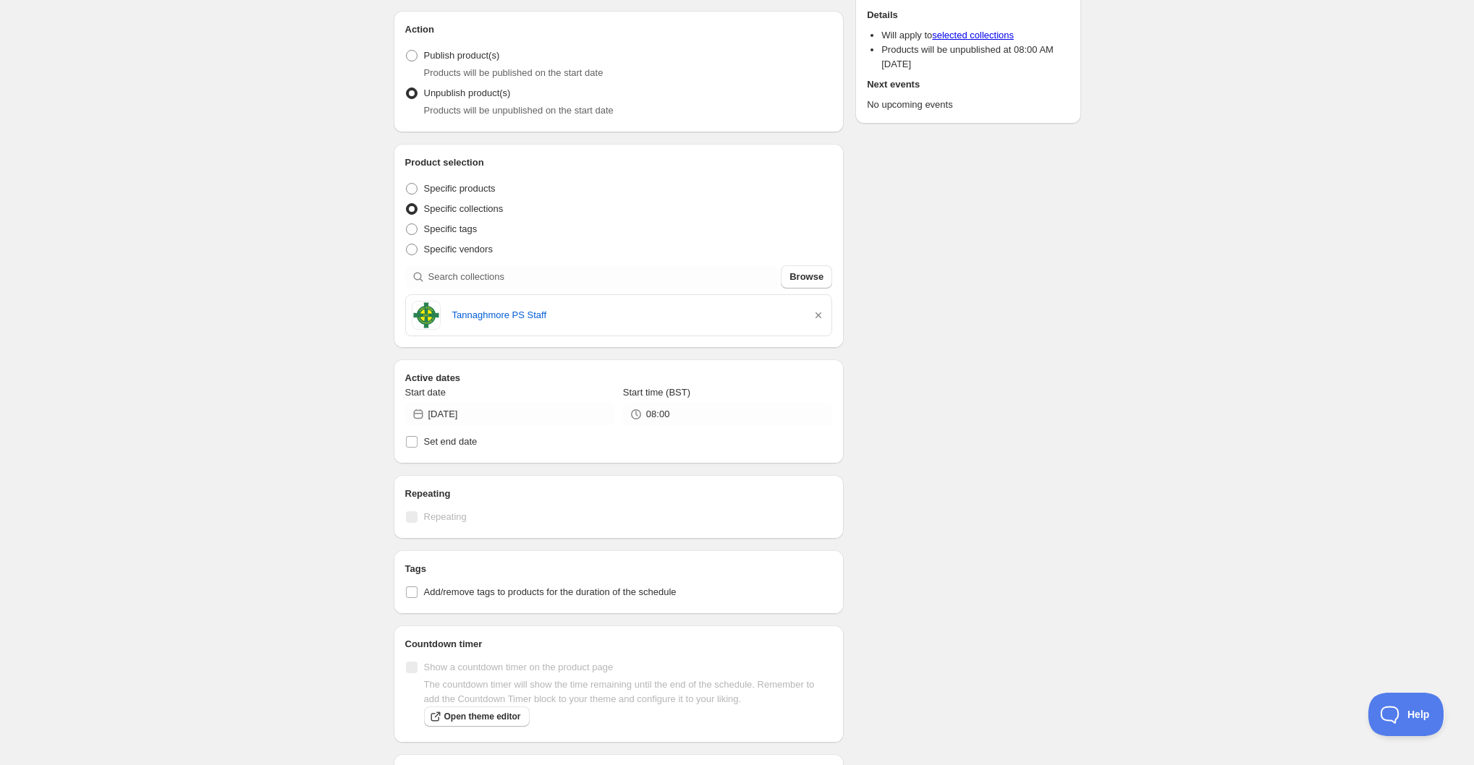
click at [816, 314] on icon "button" at bounding box center [818, 315] width 14 height 14
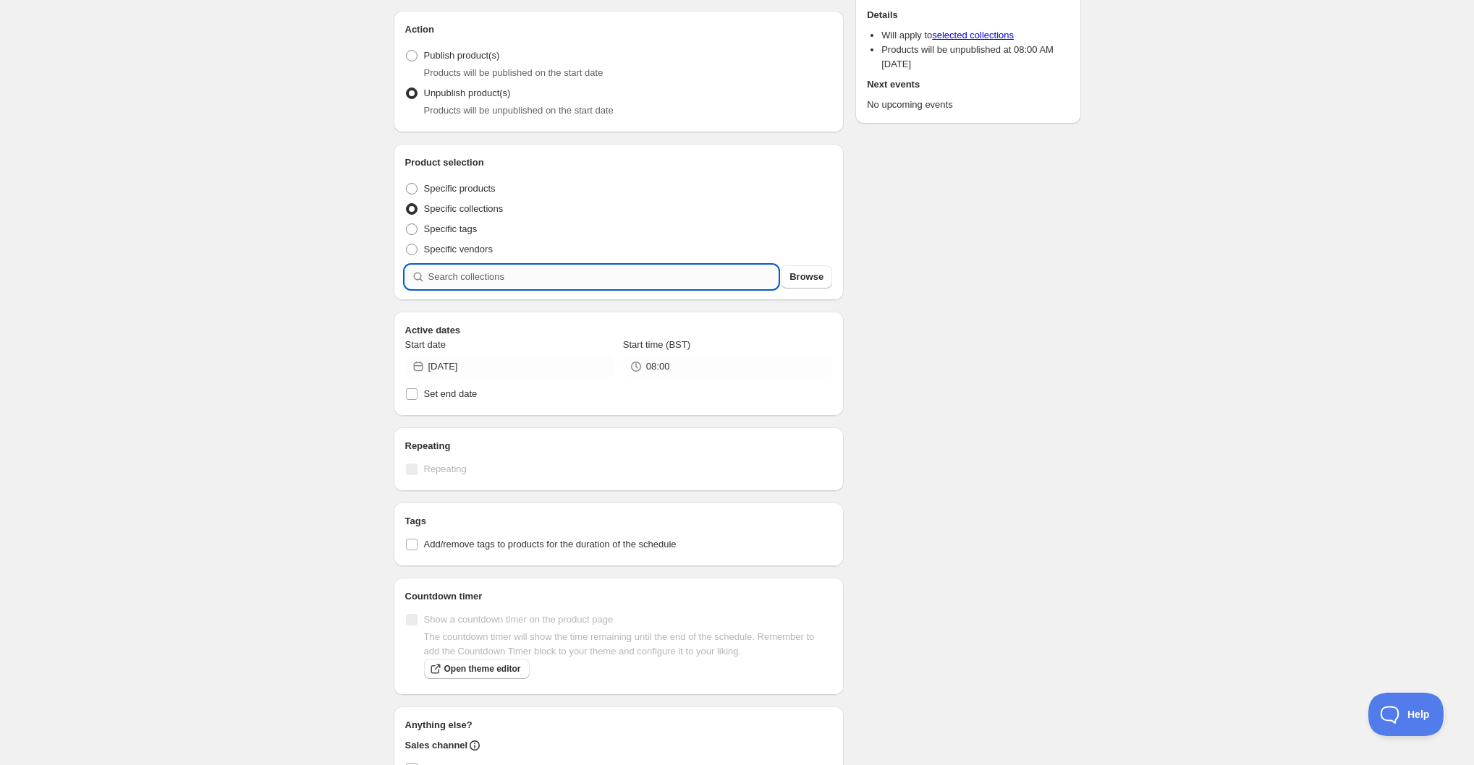
click at [619, 267] on input "search" at bounding box center [603, 276] width 350 height 23
type input "i"
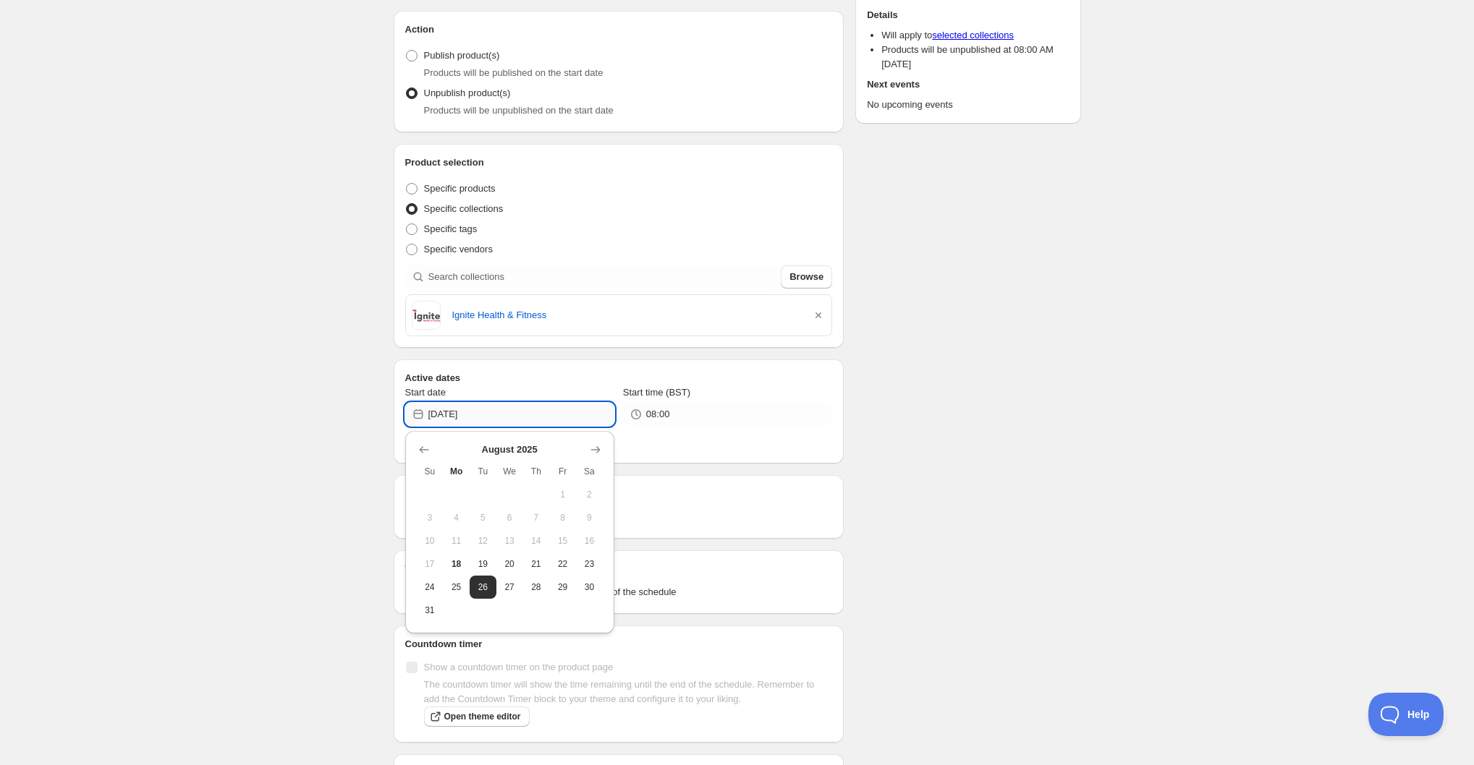
click at [558, 420] on input "[DATE]" at bounding box center [521, 414] width 186 height 23
click at [595, 454] on icon "Show next month, September 2025" at bounding box center [595, 450] width 14 height 14
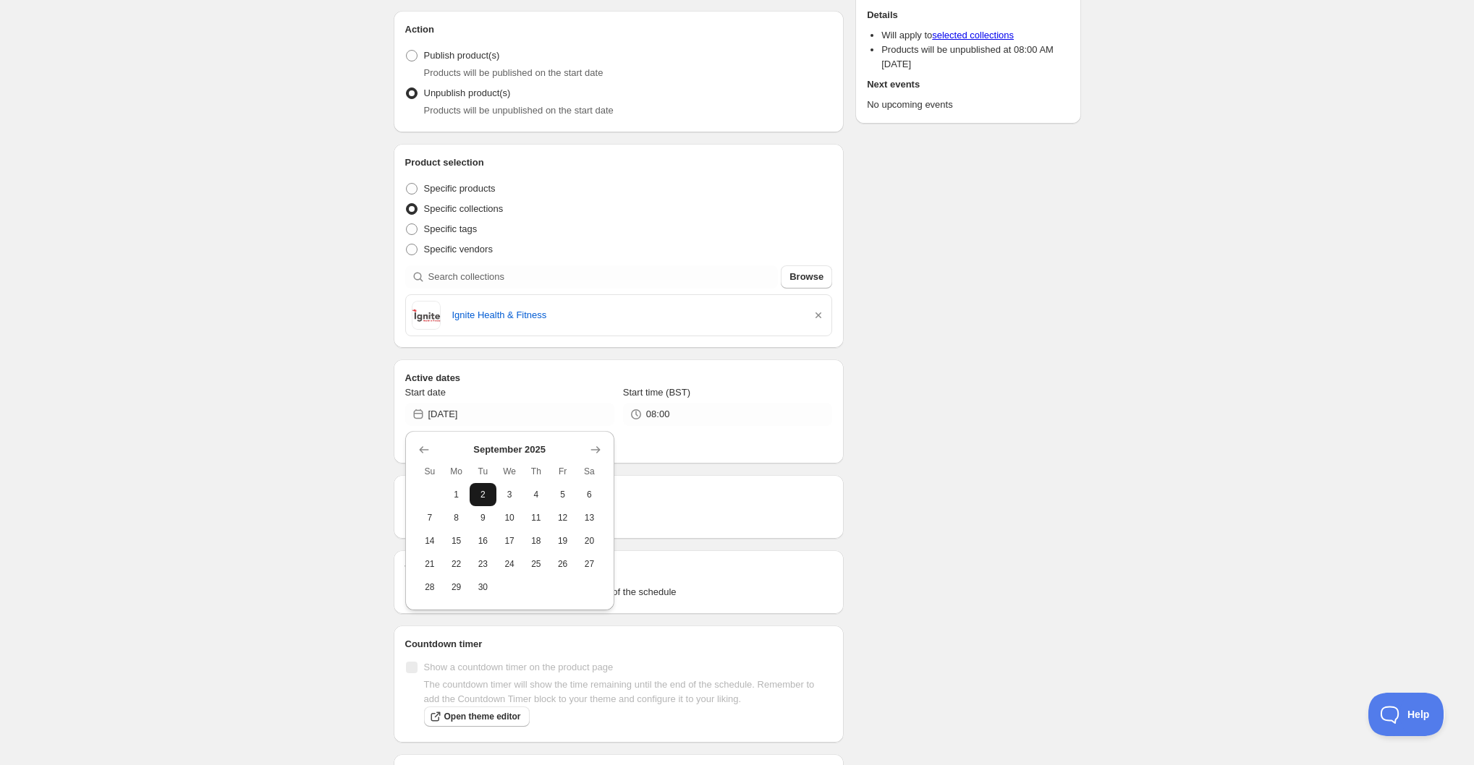
click at [481, 496] on span "2" at bounding box center [482, 495] width 15 height 12
type input "2025-09-02"
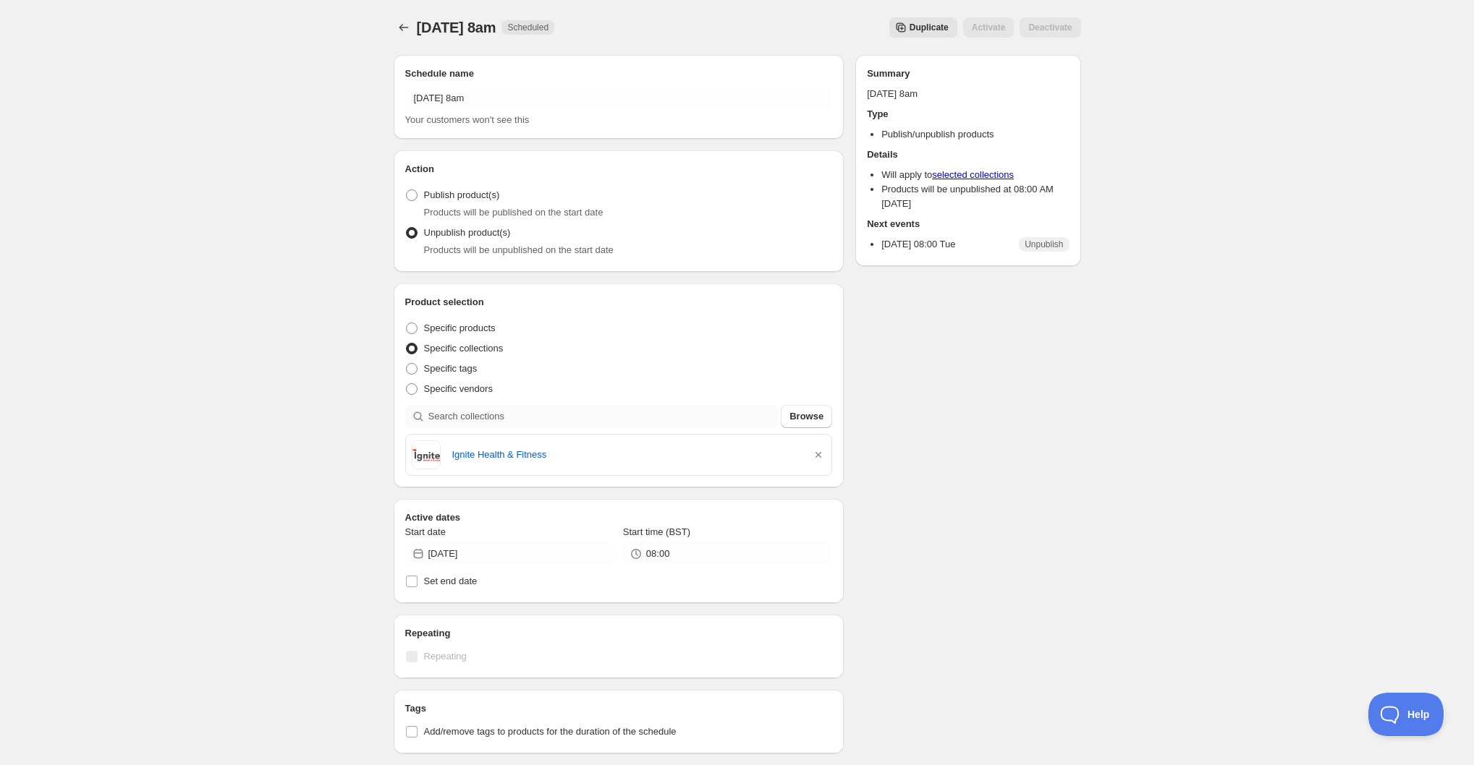
scroll to position [3, 0]
